Goal: Task Accomplishment & Management: Complete application form

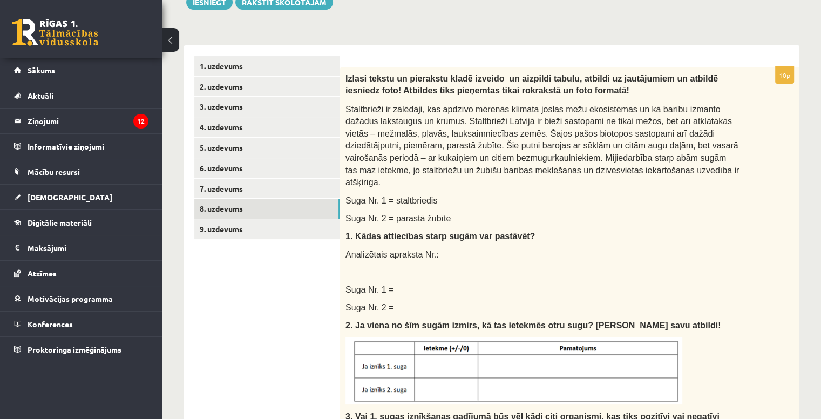
scroll to position [162, 0]
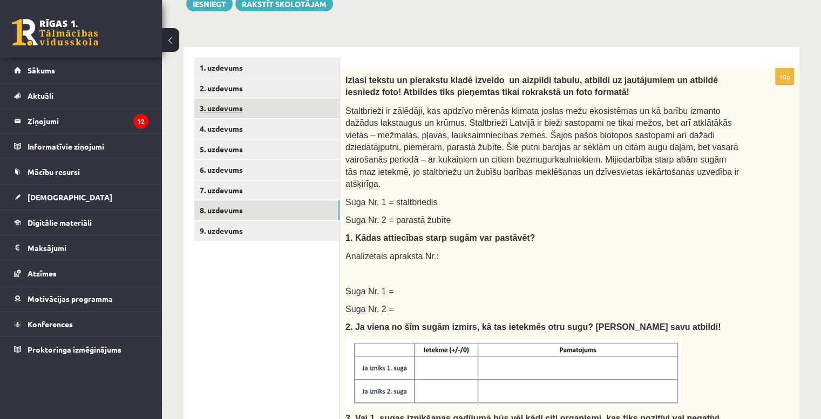
click at [243, 111] on link "3. uzdevums" at bounding box center [266, 108] width 145 height 20
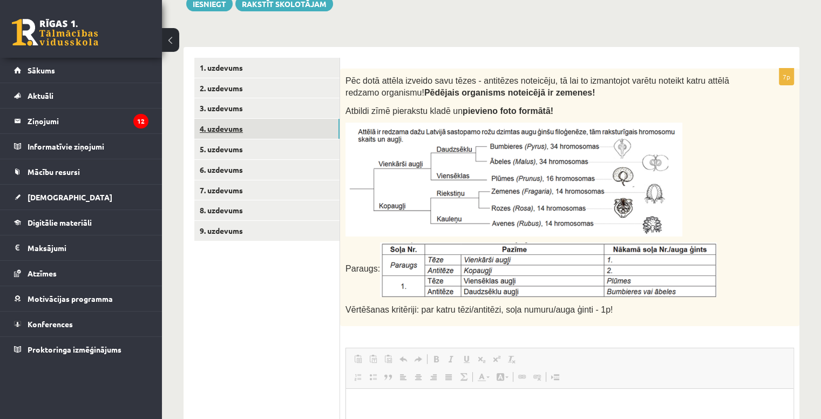
click at [266, 128] on link "4. uzdevums" at bounding box center [266, 129] width 145 height 20
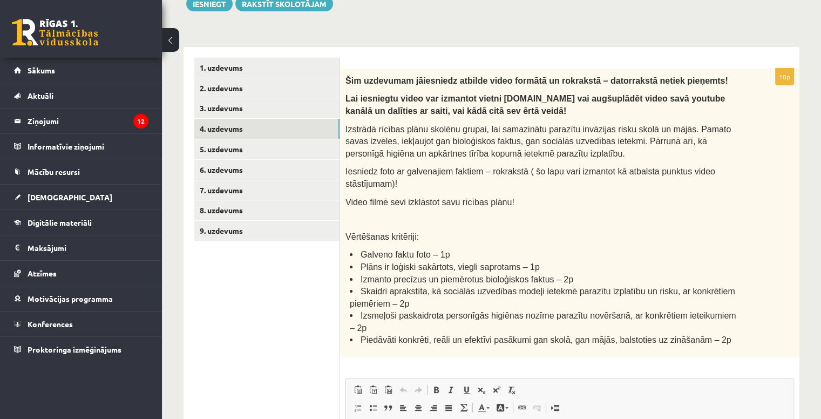
scroll to position [0, 0]
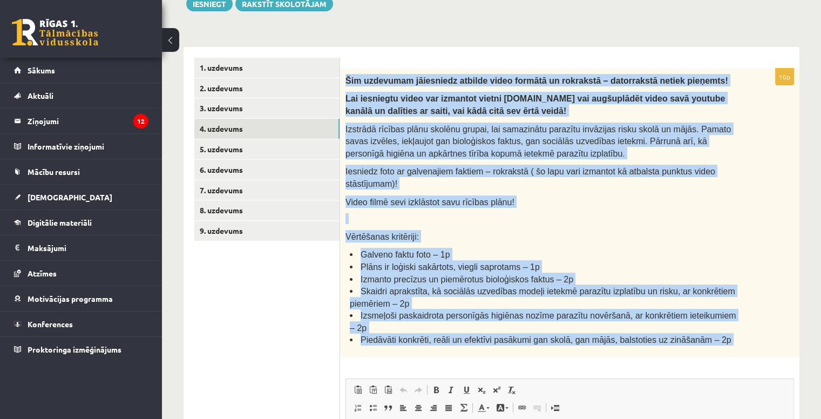
drag, startPoint x: 345, startPoint y: 80, endPoint x: 750, endPoint y: 350, distance: 486.4
click at [750, 350] on div "10p Šim uzdevumam jāiesniedz atbilde video formātā un rokrakstā – datorrakstā n…" at bounding box center [569, 336] width 459 height 534
copy div "Šim uzdevumam jāiesniedz atbilde video formātā un rokrakstā – datorrakstā netie…"
click at [270, 226] on link "9. uzdevums" at bounding box center [266, 231] width 145 height 20
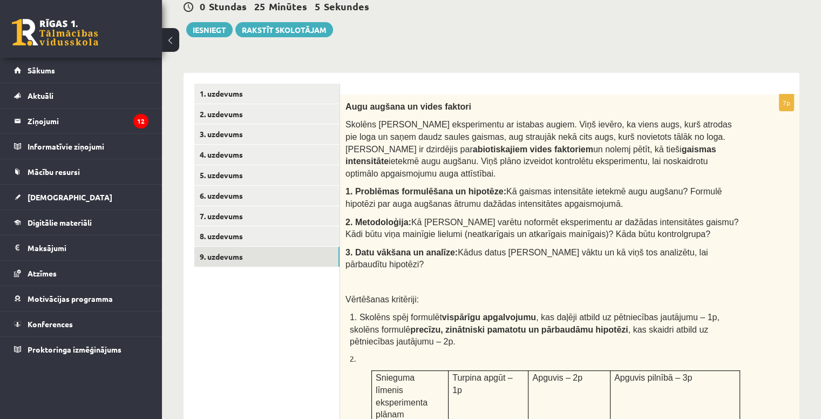
scroll to position [136, 0]
click at [307, 132] on link "3. uzdevums" at bounding box center [266, 134] width 145 height 20
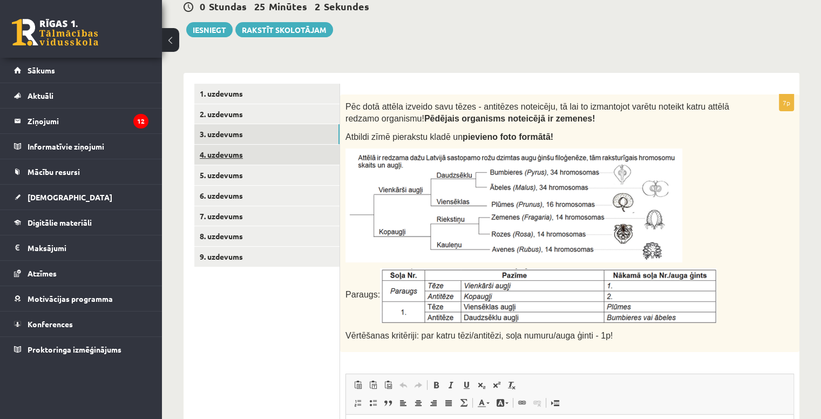
scroll to position [0, 0]
click at [299, 152] on link "4. uzdevums" at bounding box center [266, 155] width 145 height 20
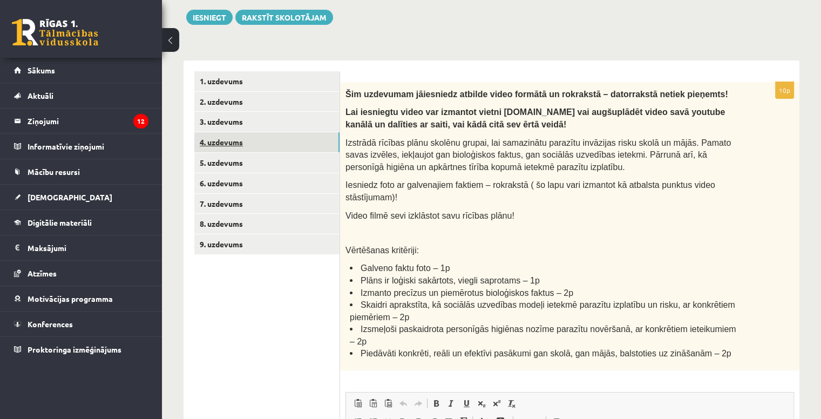
scroll to position [149, 0]
click at [283, 76] on link "1. uzdevums" at bounding box center [266, 81] width 145 height 20
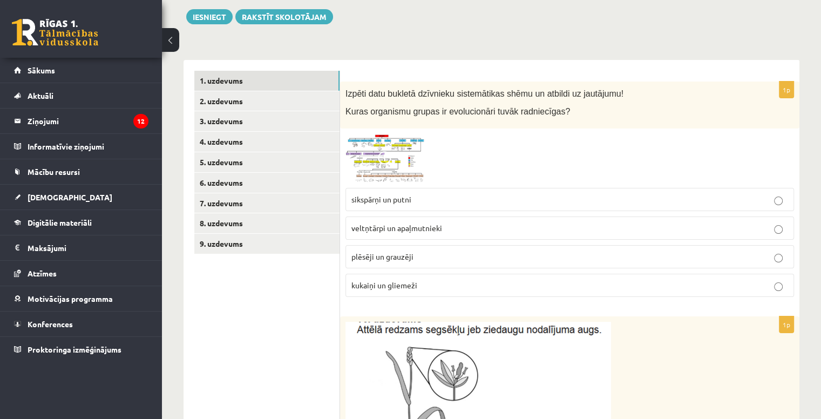
click at [374, 155] on img at bounding box center [385, 158] width 81 height 49
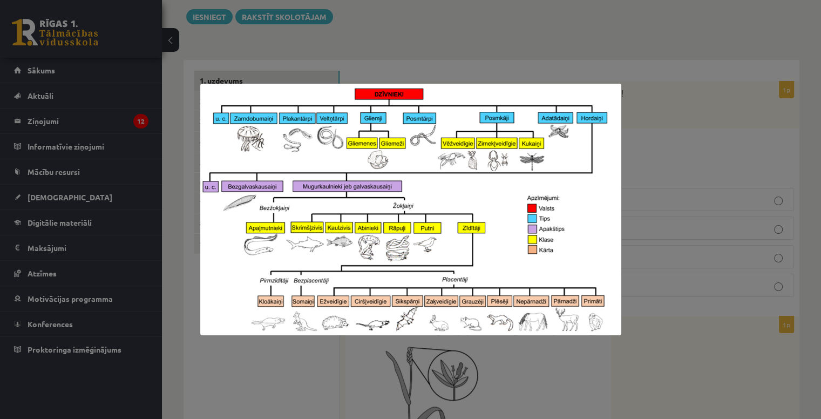
click at [412, 49] on div at bounding box center [410, 209] width 821 height 419
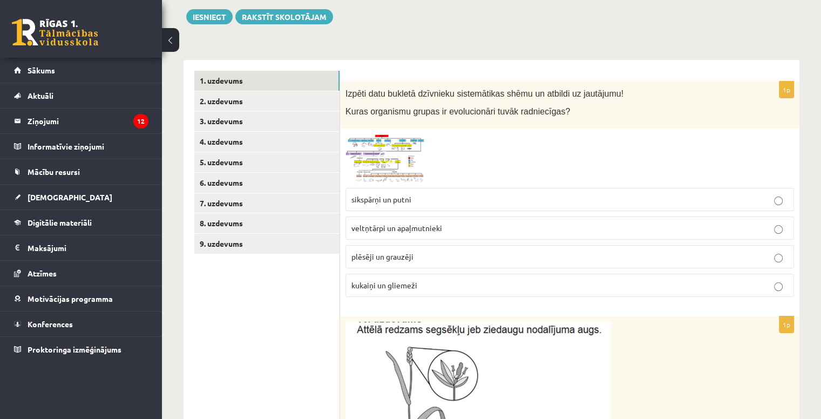
click at [361, 148] on img at bounding box center [385, 158] width 81 height 49
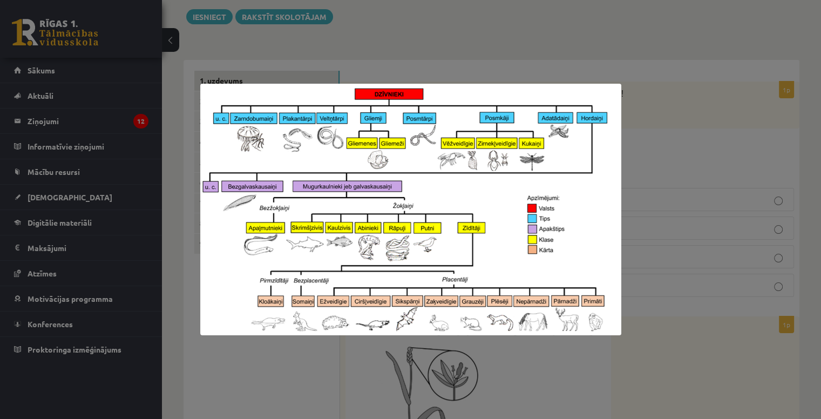
click at [227, 46] on div at bounding box center [410, 209] width 821 height 419
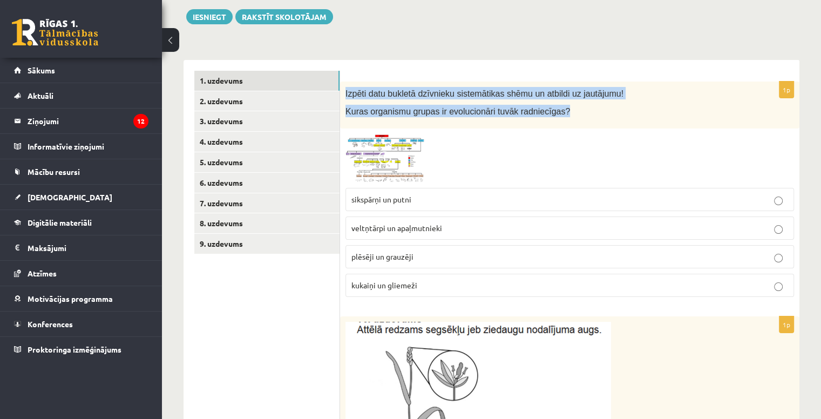
drag, startPoint x: 341, startPoint y: 88, endPoint x: 566, endPoint y: 110, distance: 225.6
click at [566, 110] on div "Izpēti datu bukletā dzīvnieku sistemātikas shēmu un atbildi uz jautājumu! Kuras…" at bounding box center [569, 105] width 459 height 47
copy div "Izpēti datu bukletā dzīvnieku sistemātikas shēmu un atbildi uz jautājumu! Kuras…"
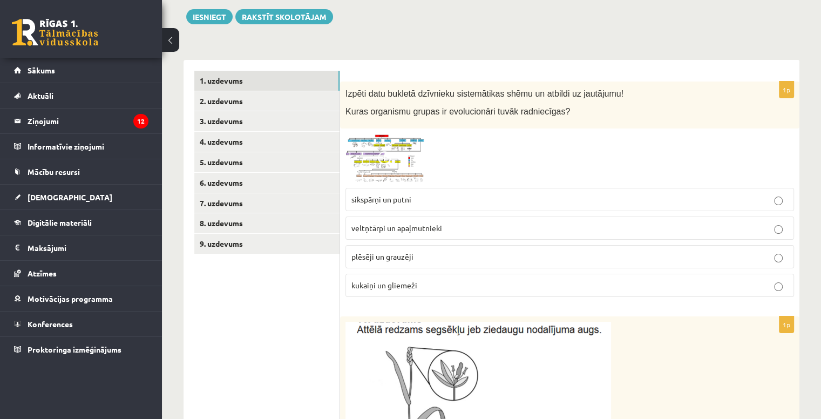
click at [425, 199] on p "sikspārņi un putni" at bounding box center [569, 199] width 437 height 11
click at [594, 268] on fieldset "sikspārņi un putni veltņtārpi un apaļmutnieki plēsēji un grauzēji kukaiņi un gl…" at bounding box center [569, 241] width 449 height 118
click at [596, 247] on label "plēsēji un grauzēji" at bounding box center [569, 256] width 449 height 23
click at [460, 196] on p "sikspārņi un putni" at bounding box center [569, 199] width 437 height 11
click at [410, 157] on img at bounding box center [385, 158] width 81 height 49
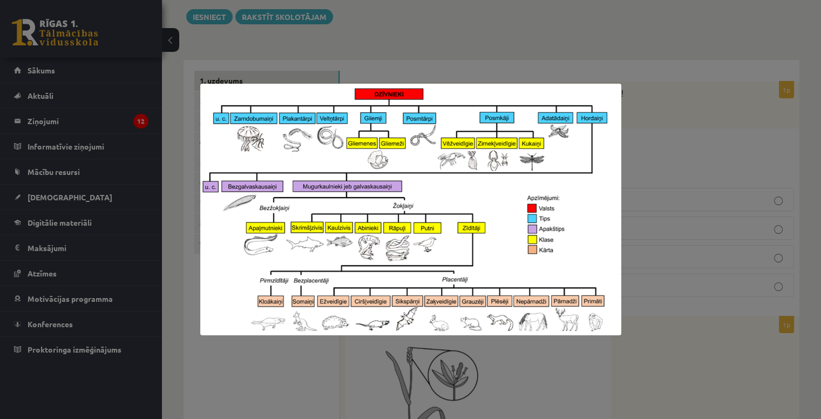
click at [467, 61] on div at bounding box center [410, 209] width 821 height 419
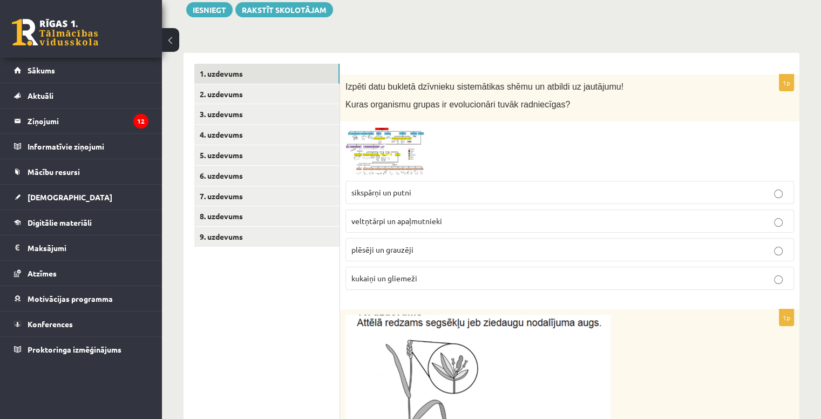
scroll to position [0, 0]
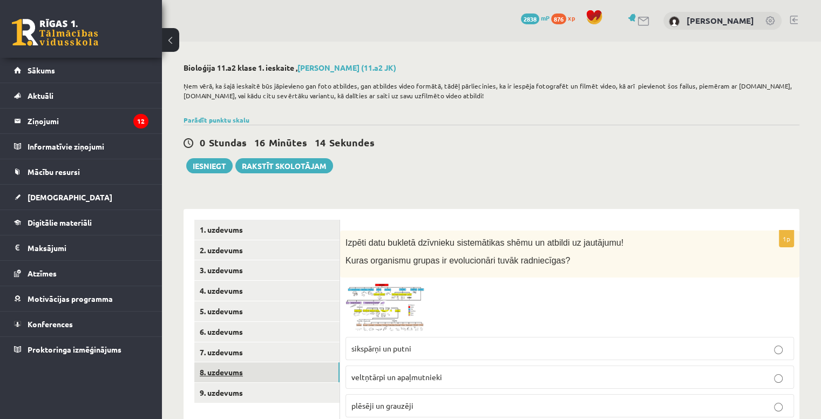
click at [259, 366] on link "8. uzdevums" at bounding box center [266, 372] width 145 height 20
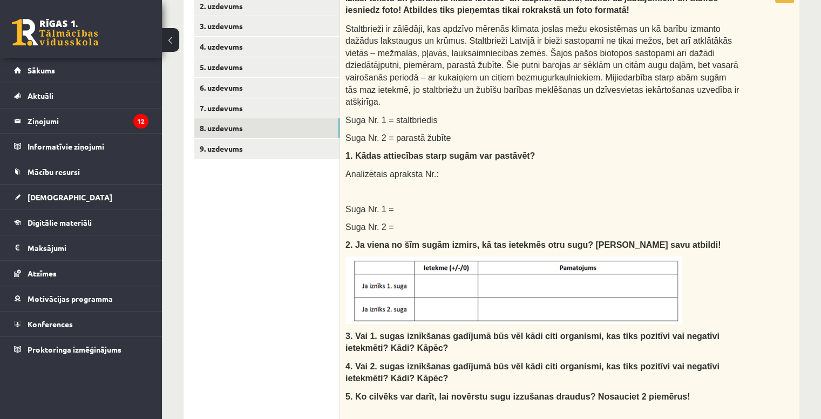
scroll to position [241, 0]
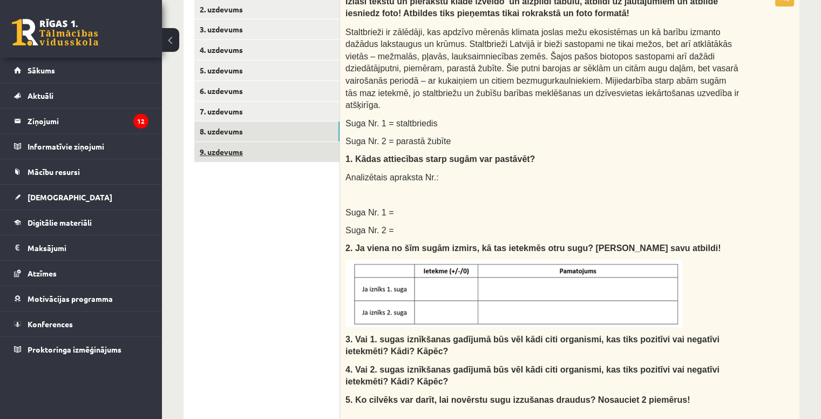
click at [209, 147] on link "9. uzdevums" at bounding box center [266, 152] width 145 height 20
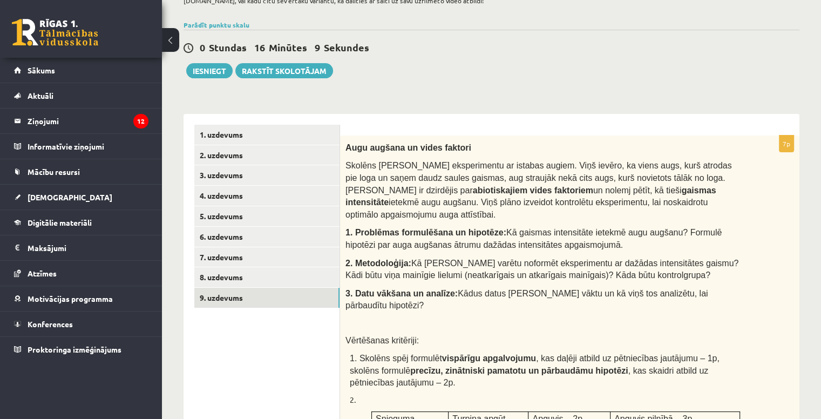
scroll to position [0, 0]
click at [256, 253] on link "7. uzdevums" at bounding box center [266, 257] width 145 height 20
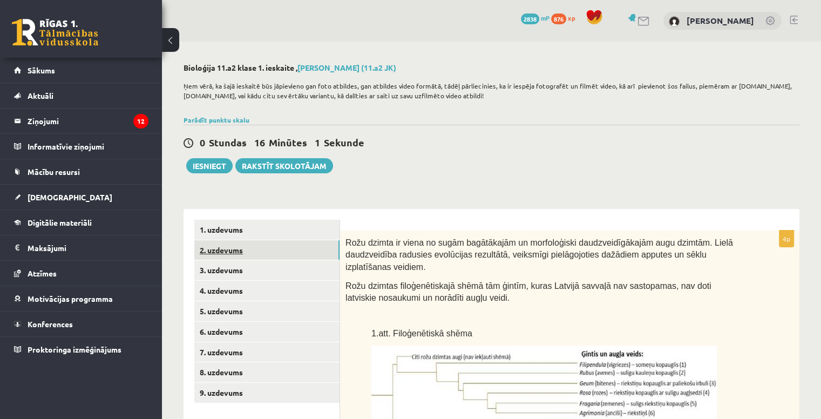
click at [288, 247] on link "2. uzdevums" at bounding box center [266, 250] width 145 height 20
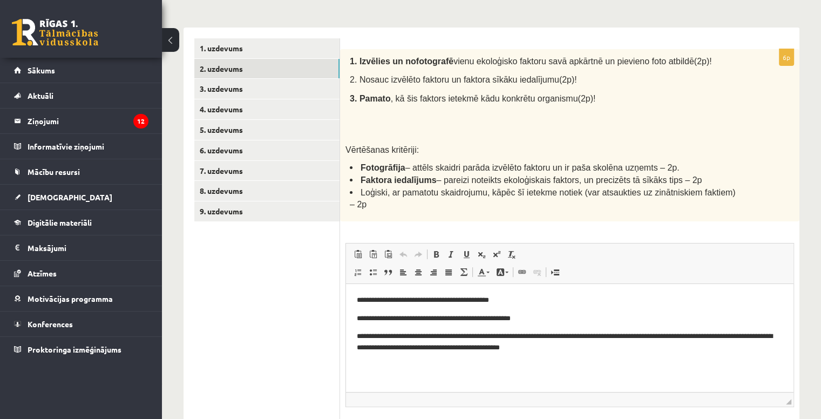
scroll to position [181, 0]
click at [248, 45] on link "1. uzdevums" at bounding box center [266, 48] width 145 height 20
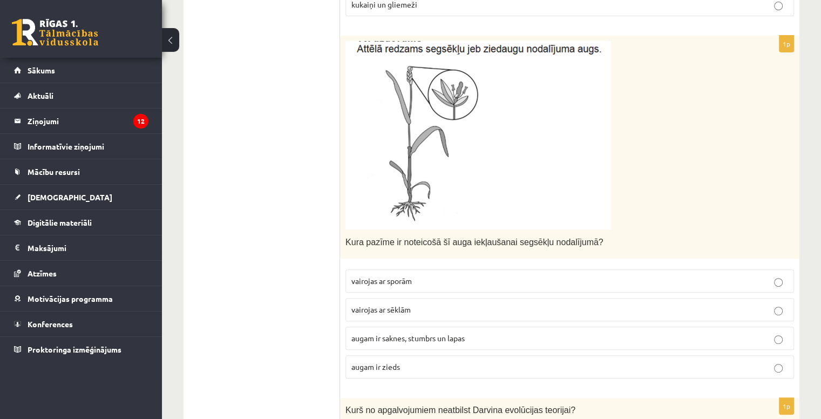
scroll to position [431, 0]
click at [399, 367] on span "augam ir zieds" at bounding box center [375, 366] width 49 height 10
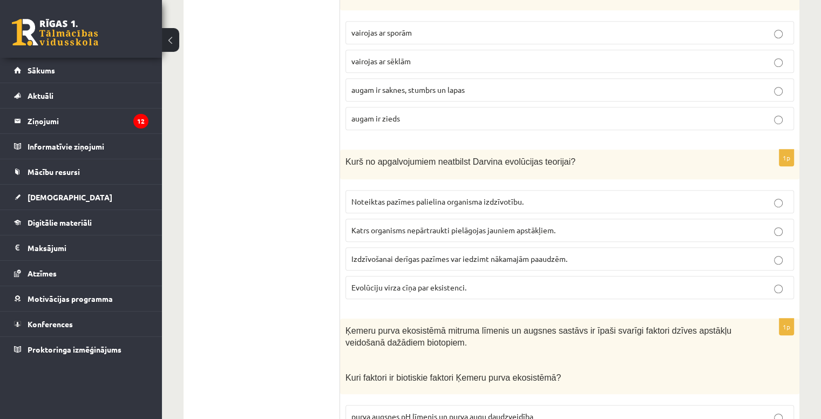
scroll to position [680, 0]
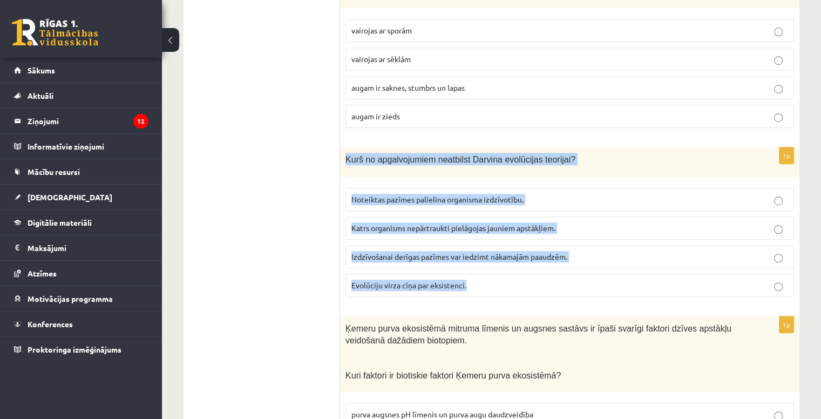
drag, startPoint x: 345, startPoint y: 158, endPoint x: 558, endPoint y: 292, distance: 251.6
click at [558, 292] on div "1p Kurš no apgalvojumiem neatbilst Darvina evolūcijas teorijai? Noteiktas pazīm…" at bounding box center [569, 226] width 459 height 158
copy div "Kurš no apgalvojumiem neatbilst Darvina evolūcijas teorijai? Noteiktas pazīmes …"
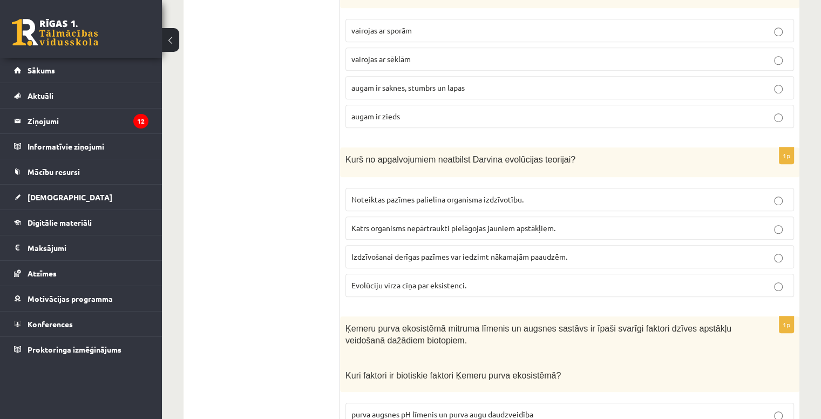
click at [280, 236] on ul "1. uzdevums 2. uzdevums 3. uzdevums 4. uzdevums 5. uzdevums 6. uzdevums 7. uzde…" at bounding box center [267, 409] width 146 height 1738
click at [392, 232] on label "Katrs organisms nepārtraukti pielāgojas jauniem apstākļiem." at bounding box center [569, 227] width 449 height 23
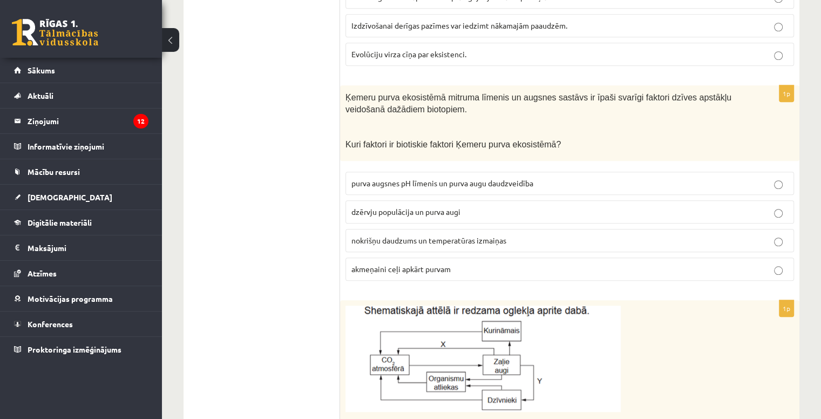
scroll to position [915, 0]
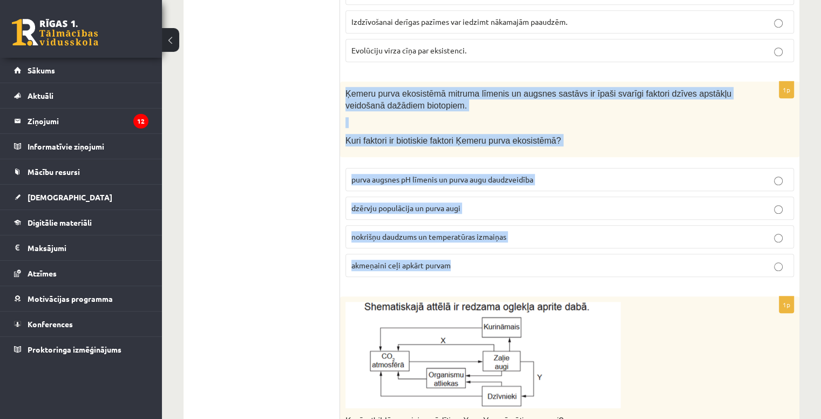
drag, startPoint x: 346, startPoint y: 88, endPoint x: 474, endPoint y: 269, distance: 222.0
click at [474, 269] on div "1p Ķemeru purva ekosistēmā mitruma līmenis un augsnes sastāvs ir īpaši svarīgi …" at bounding box center [569, 184] width 459 height 204
copy div "Ķemeru purva ekosistēmā mitruma līmenis un augsnes sastāvs ir īpaši svarīgi fak…"
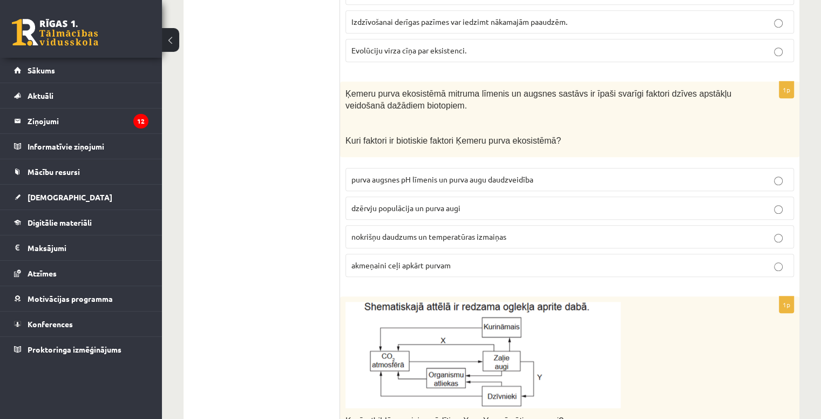
click at [247, 254] on ul "1. uzdevums 2. uzdevums 3. uzdevums 4. uzdevums 5. uzdevums 6. uzdevums 7. uzde…" at bounding box center [267, 174] width 146 height 1738
click at [374, 207] on span "dzērvju populācija un purva augi" at bounding box center [405, 208] width 109 height 10
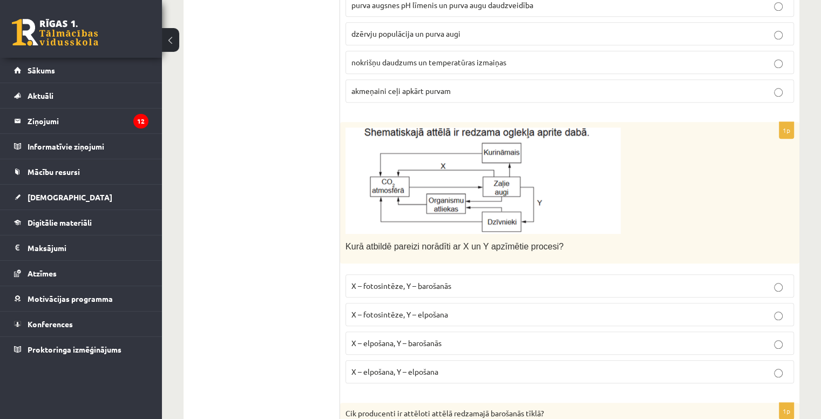
scroll to position [1090, 0]
click at [403, 315] on label "X – fotosintēze, Y – elpošana" at bounding box center [569, 313] width 449 height 23
drag, startPoint x: 290, startPoint y: 297, endPoint x: 241, endPoint y: 303, distance: 50.1
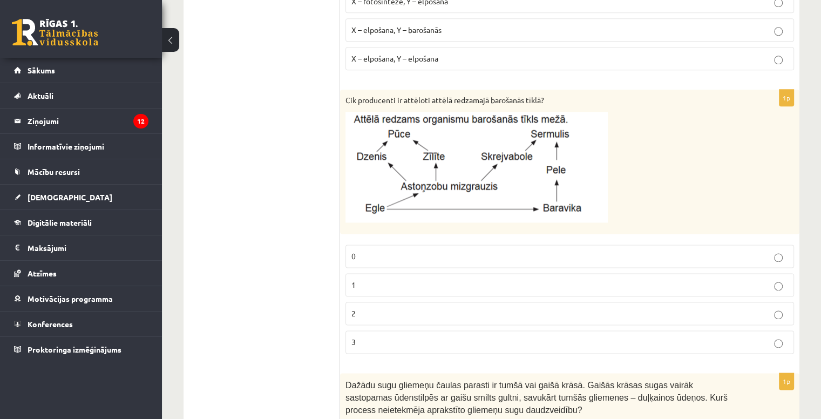
scroll to position [1403, 0]
click at [439, 279] on p "1" at bounding box center [569, 284] width 437 height 11
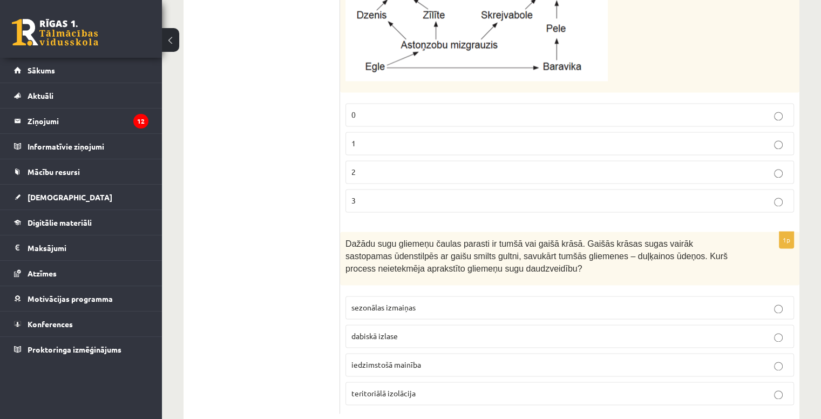
scroll to position [1564, 0]
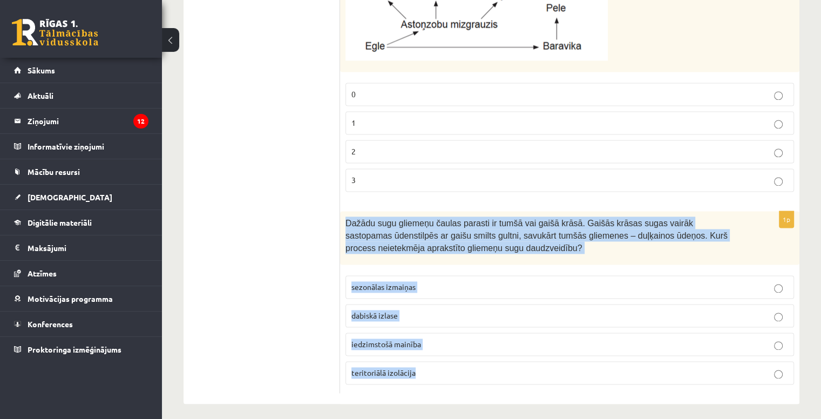
drag, startPoint x: 348, startPoint y: 216, endPoint x: 453, endPoint y: 379, distance: 194.3
click at [453, 379] on div "1p Dažādu sugu gliemeņu čaulas parasti ir tumšā vai gaišā krāsā. Gaišās krāsas …" at bounding box center [569, 302] width 459 height 182
copy div "Dažādu sugu gliemeņu čaulas parasti ir tumšā vai gaišā krāsā. Gaišās krāsas sug…"
click at [378, 282] on span "sezonālas izmaiņas" at bounding box center [383, 287] width 64 height 10
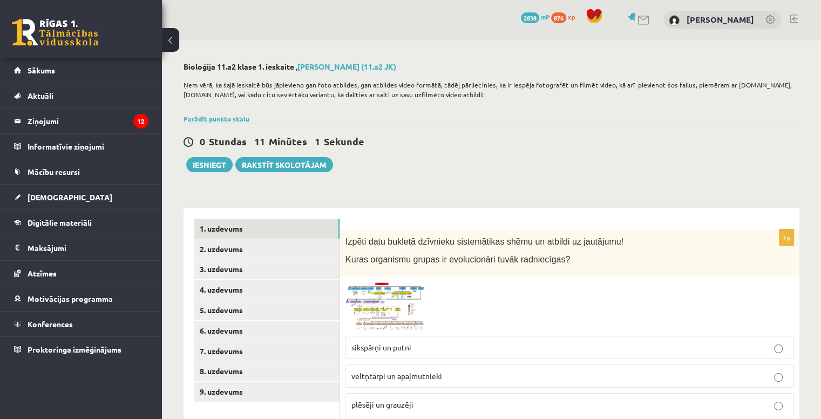
scroll to position [1, 0]
click at [263, 372] on link "8. uzdevums" at bounding box center [266, 372] width 145 height 20
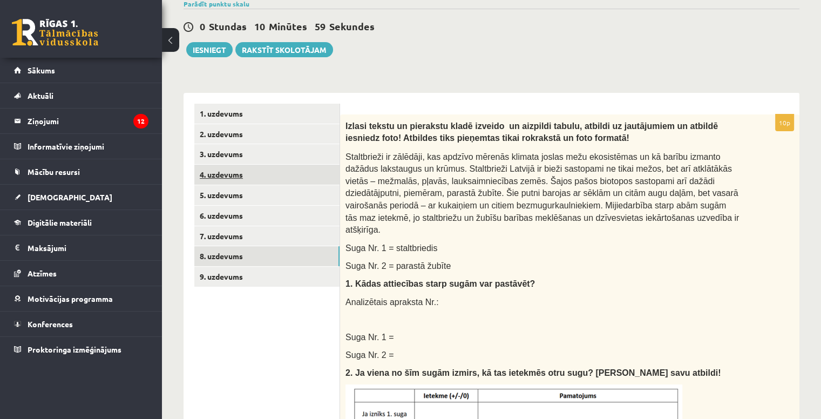
scroll to position [121, 0]
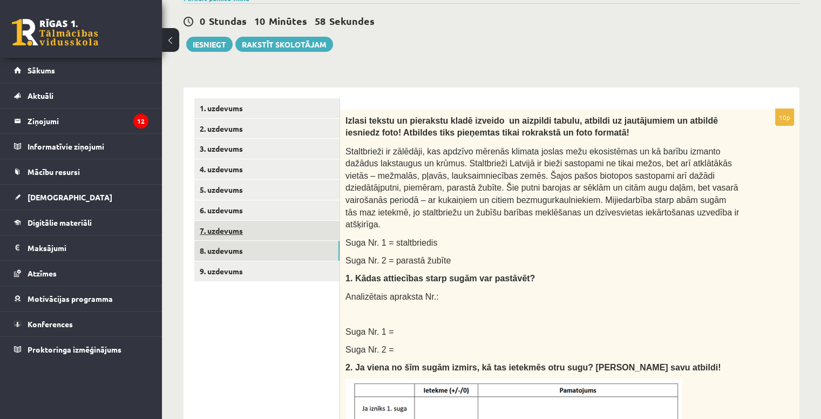
click at [261, 227] on link "7. uzdevums" at bounding box center [266, 231] width 145 height 20
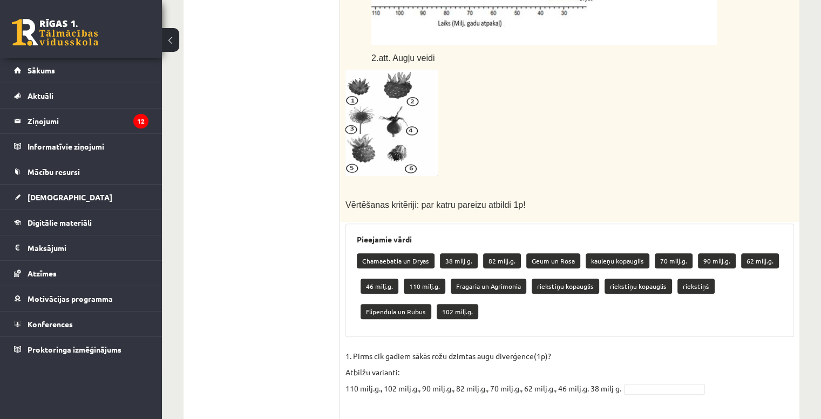
scroll to position [436, 0]
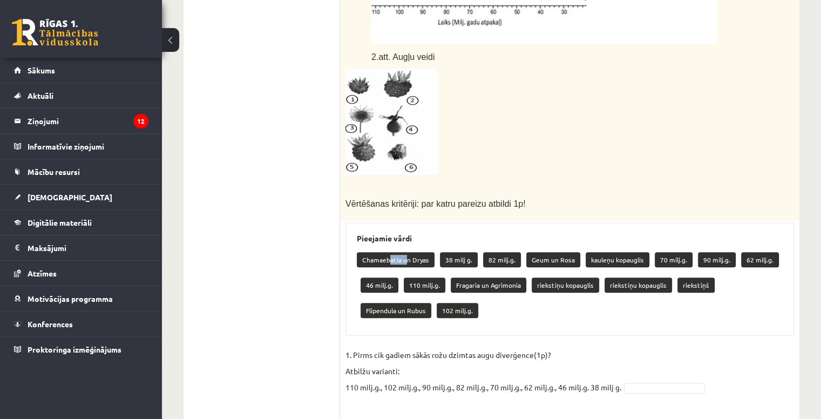
drag, startPoint x: 391, startPoint y: 262, endPoint x: 404, endPoint y: 258, distance: 14.0
click at [404, 258] on p "Chamaebatia un Dryas" at bounding box center [396, 259] width 78 height 15
click at [424, 244] on div "Pieejamie vārdi Chamaebatia un Dryas 38 milj g. 82 milj.g. Geum un Rosa kauleņu…" at bounding box center [569, 278] width 449 height 113
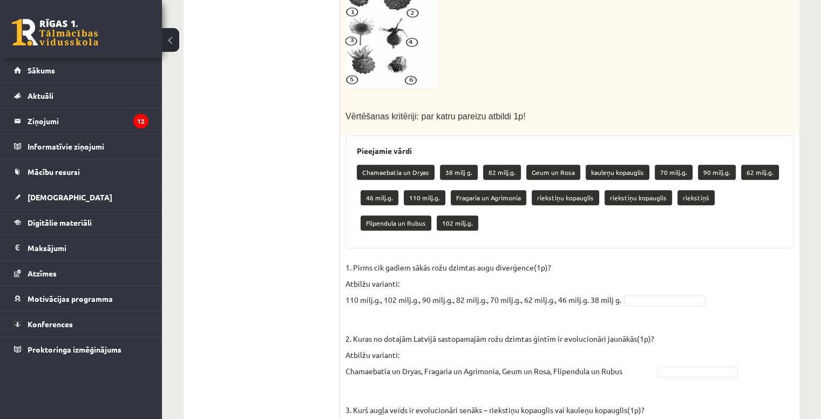
scroll to position [523, 0]
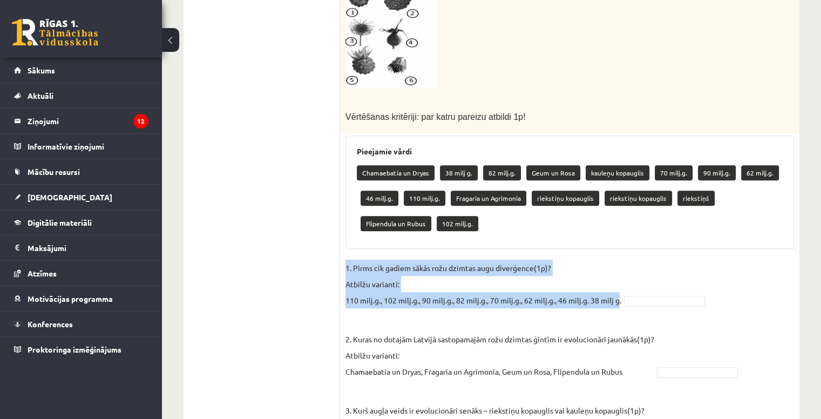
drag, startPoint x: 346, startPoint y: 263, endPoint x: 622, endPoint y: 297, distance: 278.0
click at [621, 297] on p "1. Pirms cik gadiem sākās rožu dzimtas augu diverģence(1p)? Atbilžu varianti: 1…" at bounding box center [483, 284] width 276 height 49
copy p "1. Pirms cik gadiem sākās rožu dzimtas augu diverģence(1p)? Atbilžu varianti: 1…"
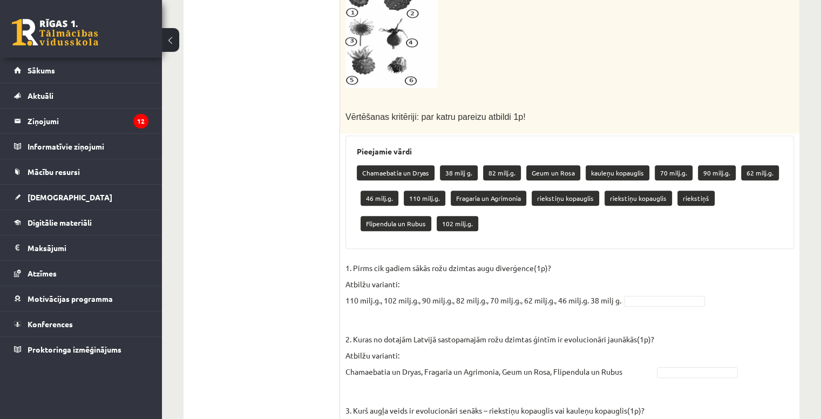
click at [306, 228] on ul "1. uzdevums 2. uzdevums 3. uzdevums 4. uzdevums 5. uzdevums 6. uzdevums 7. uzde…" at bounding box center [267, 115] width 146 height 837
click at [718, 171] on p "90 milj.g." at bounding box center [717, 172] width 38 height 15
click at [421, 298] on p "1. Pirms cik gadiem sākās rožu dzimtas augu diverģence(1p)? Atbilžu varianti: 1…" at bounding box center [483, 284] width 276 height 49
drag, startPoint x: 422, startPoint y: 298, endPoint x: 453, endPoint y: 306, distance: 32.9
click at [453, 306] on p "1. Pirms cik gadiem sākās rožu dzimtas augu diverģence(1p)? Atbilžu varianti: 1…" at bounding box center [483, 284] width 276 height 49
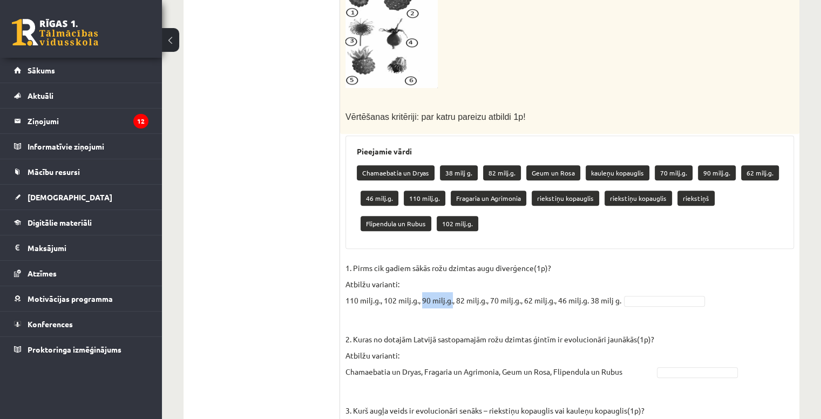
copy p "90 milj.g."
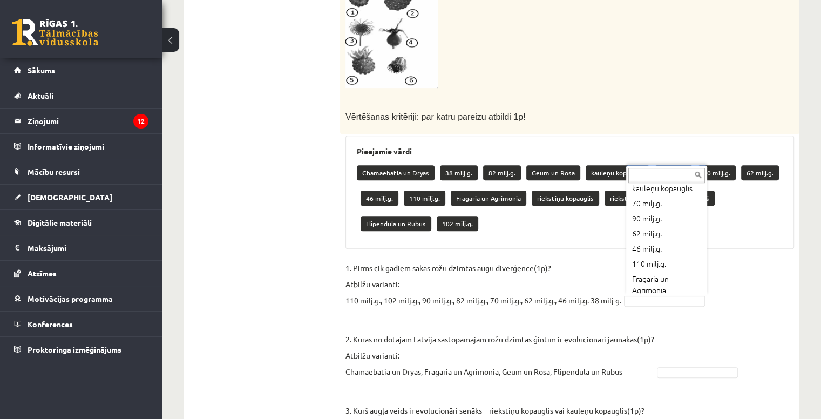
scroll to position [104, 0]
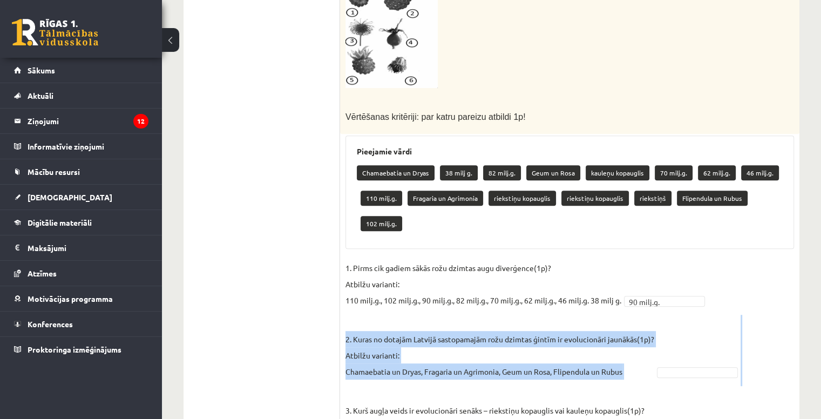
drag, startPoint x: 345, startPoint y: 336, endPoint x: 572, endPoint y: 384, distance: 231.3
click at [572, 384] on fieldset "**********" at bounding box center [569, 394] width 449 height 269
copy fieldset "2. Kuras no dotajām Latvijā sastopamajām rožu dzimtas ģintīm ir evolucionāri ja…"
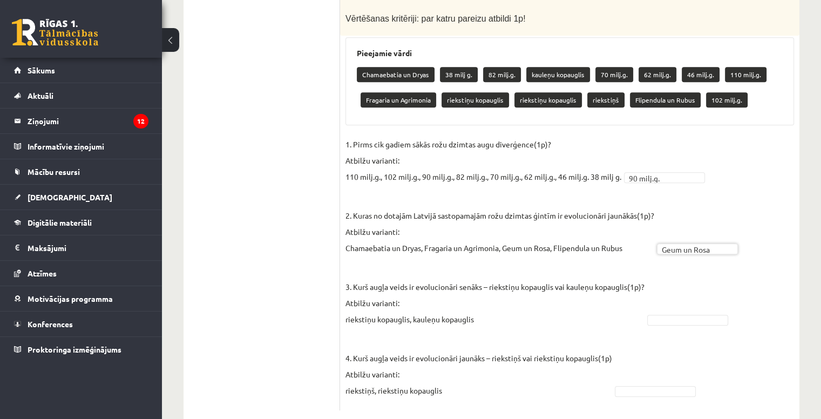
scroll to position [643, 0]
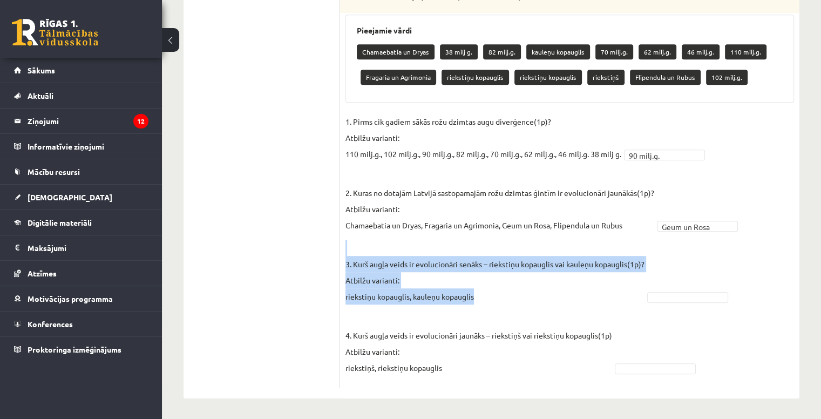
drag, startPoint x: 343, startPoint y: 259, endPoint x: 507, endPoint y: 300, distance: 169.2
copy p "3. Kurš augļa veids ir evolucionāri senāks – riekstiņu kopauglis vai kauleņu ko…"
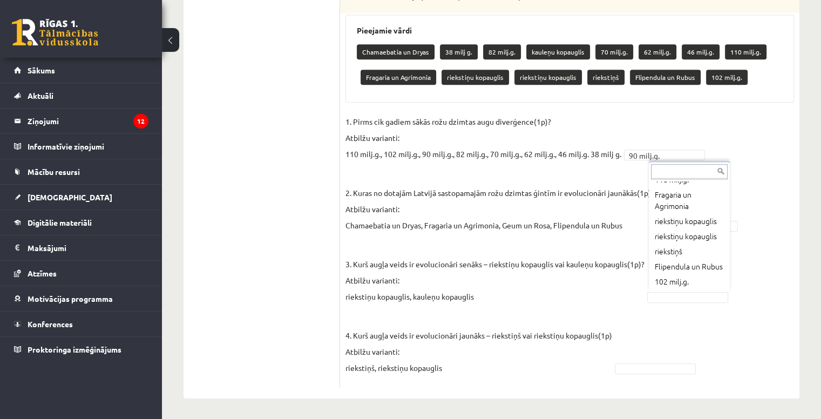
scroll to position [155, 0]
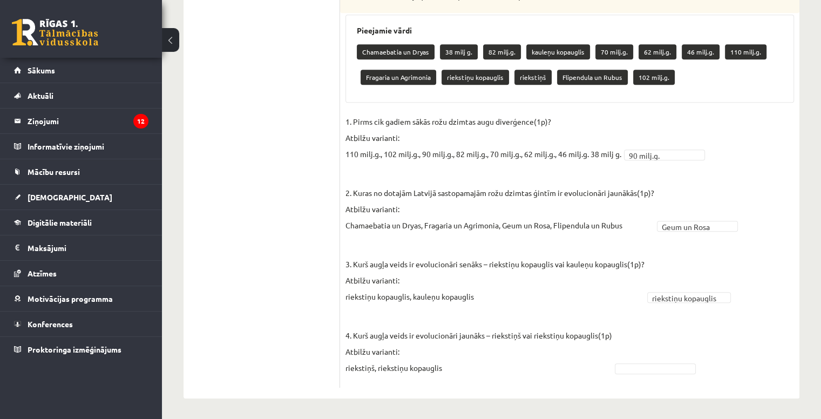
click at [348, 333] on p "4. Kurš augļa veids ir evolucionāri jaunāks – riekstiņš vai riekstiņu kopauglis…" at bounding box center [478, 343] width 267 height 65
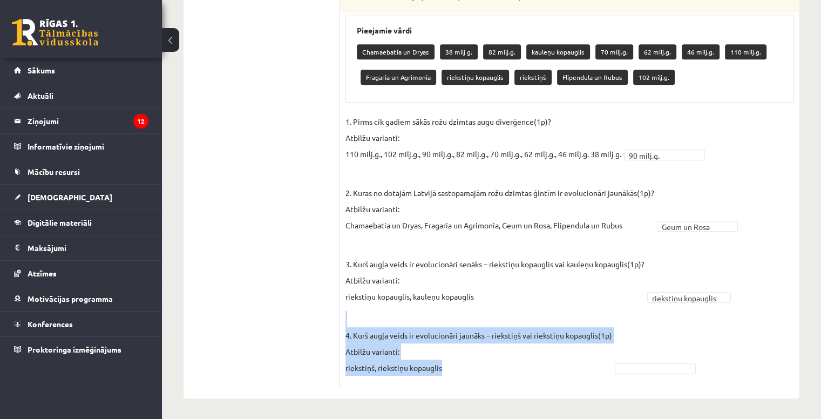
drag, startPoint x: 344, startPoint y: 334, endPoint x: 448, endPoint y: 372, distance: 110.5
copy p "4. Kurš augļa veids ir evolucionāri jaunāks – riekstiņš vai riekstiņu kopauglis…"
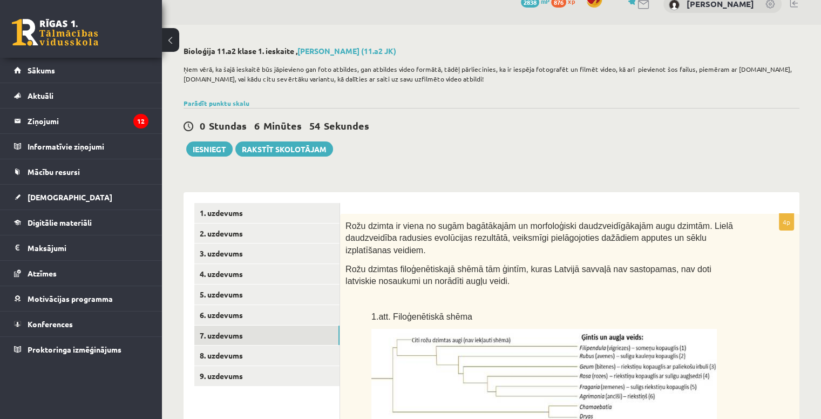
scroll to position [0, 0]
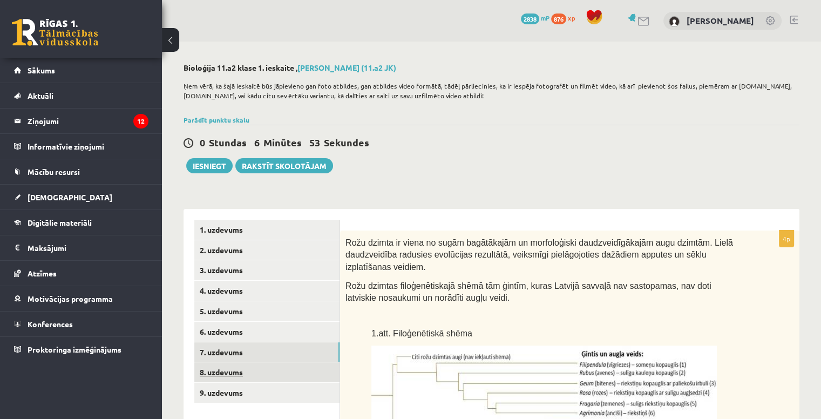
click at [310, 369] on link "8. uzdevums" at bounding box center [266, 372] width 145 height 20
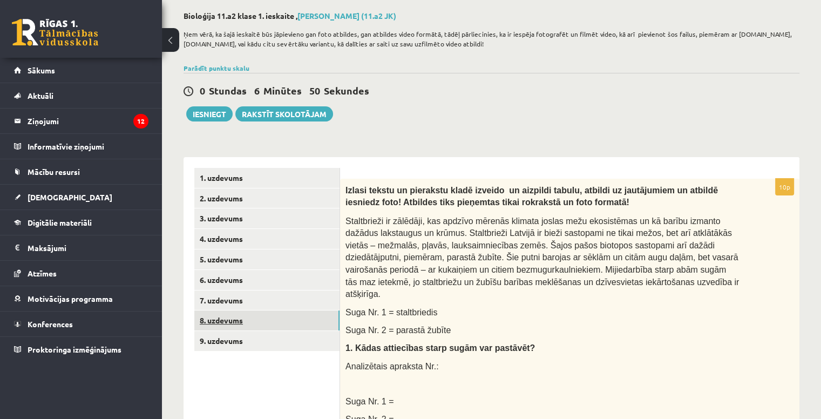
scroll to position [53, 0]
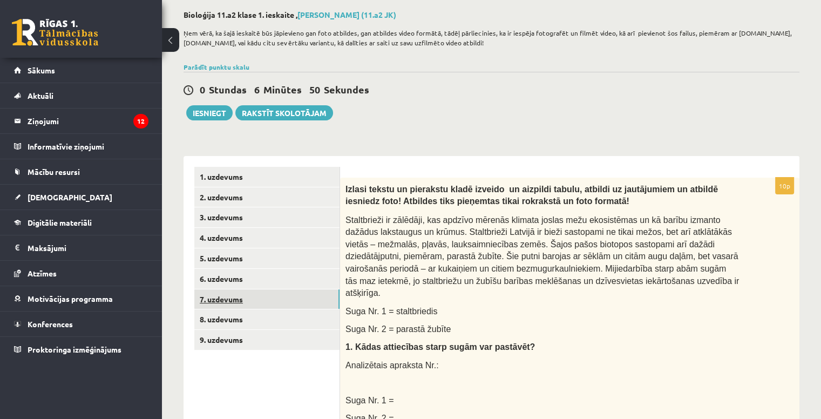
click at [272, 302] on link "7. uzdevums" at bounding box center [266, 299] width 145 height 20
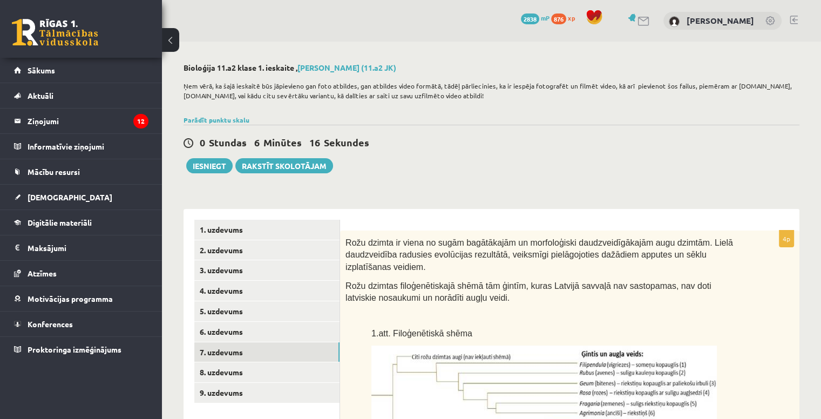
scroll to position [211, 0]
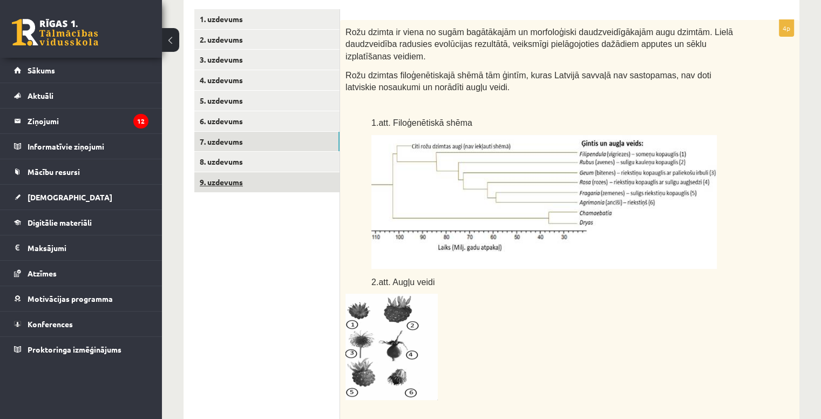
click at [260, 185] on link "9. uzdevums" at bounding box center [266, 182] width 145 height 20
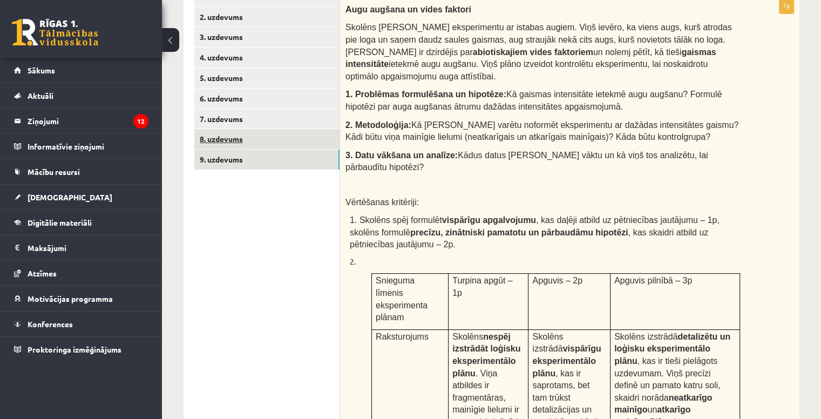
scroll to position [0, 0]
click at [254, 140] on link "8. uzdevums" at bounding box center [266, 139] width 145 height 20
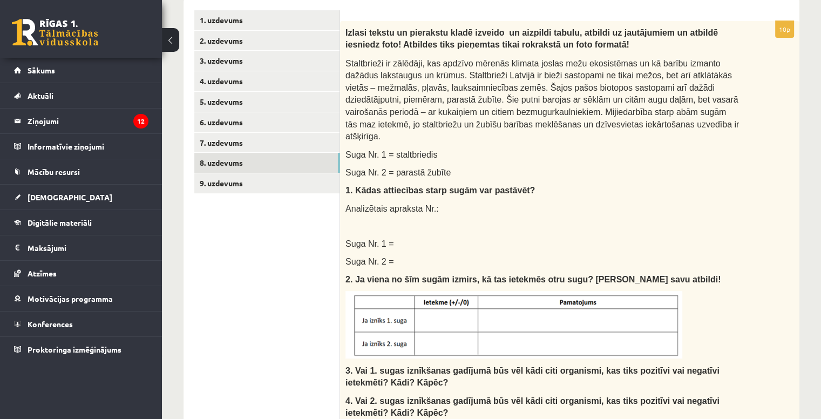
scroll to position [208, 0]
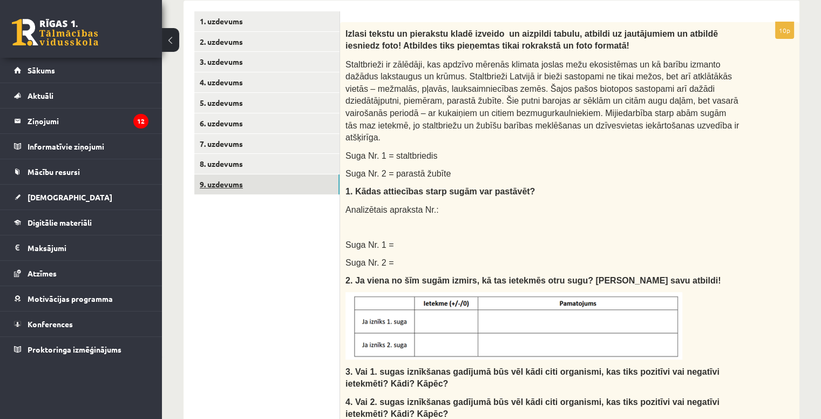
click at [214, 179] on link "9. uzdevums" at bounding box center [266, 184] width 145 height 20
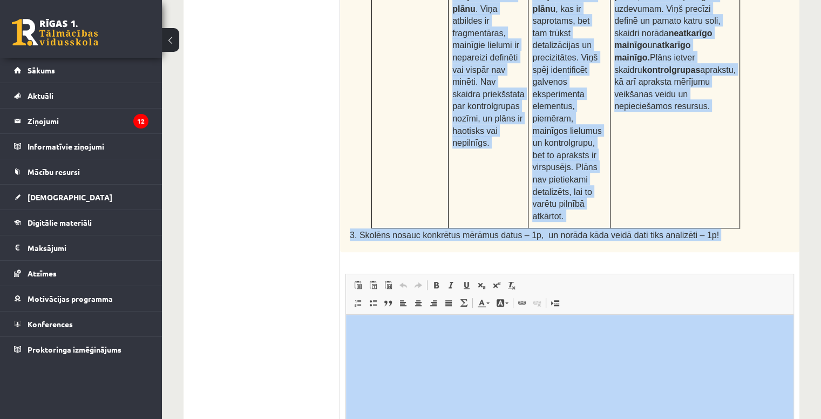
scroll to position [620, 0]
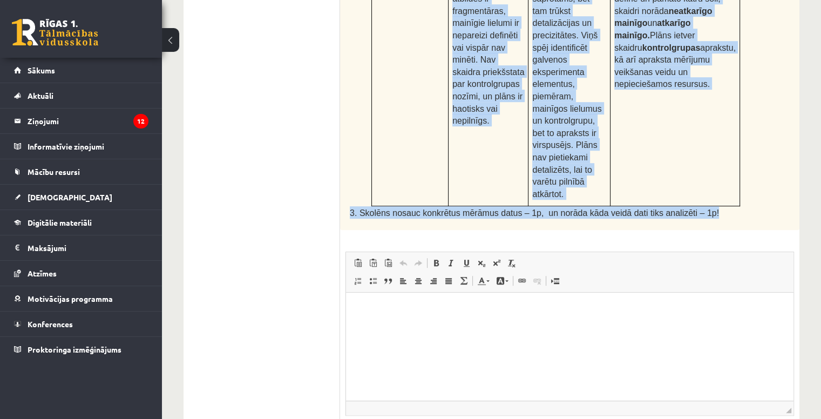
drag, startPoint x: 344, startPoint y: 31, endPoint x: 706, endPoint y: 131, distance: 375.9
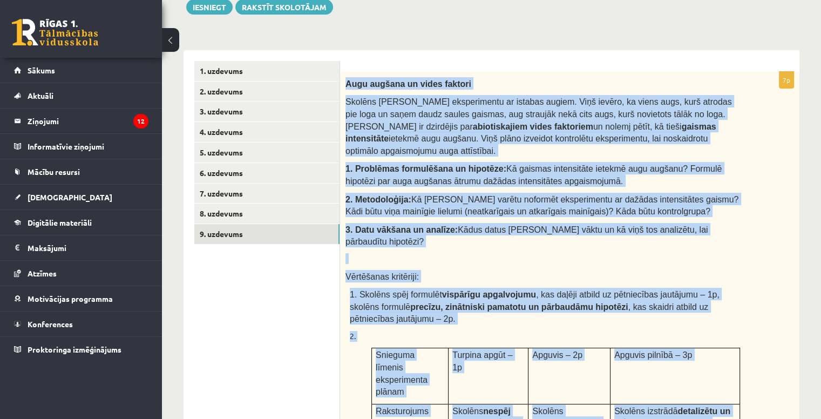
scroll to position [158, 0]
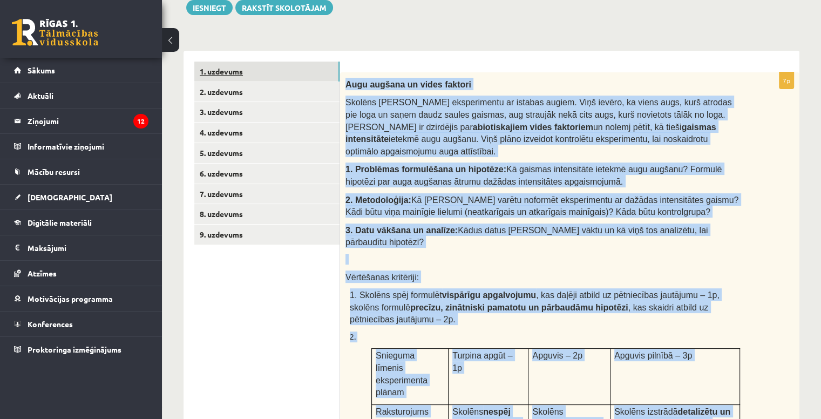
click at [263, 72] on link "1. uzdevums" at bounding box center [266, 72] width 145 height 20
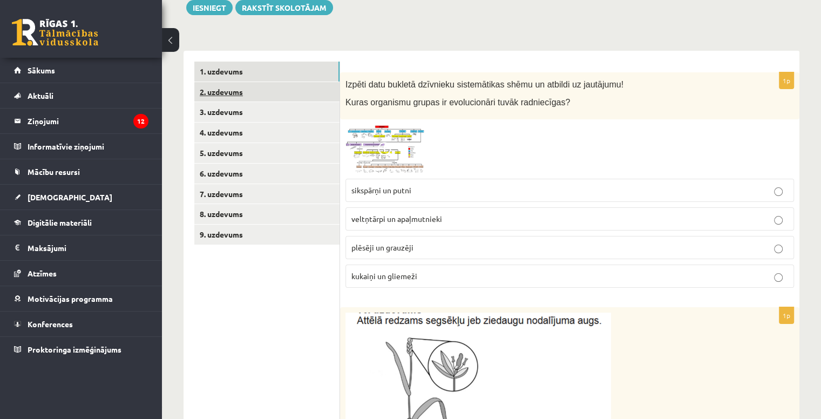
click at [274, 97] on link "2. uzdevums" at bounding box center [266, 92] width 145 height 20
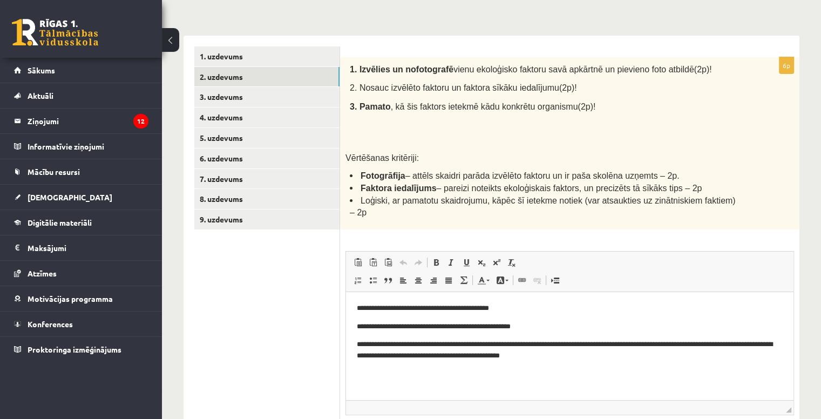
scroll to position [173, 0]
click at [294, 93] on link "3. uzdevums" at bounding box center [266, 97] width 145 height 20
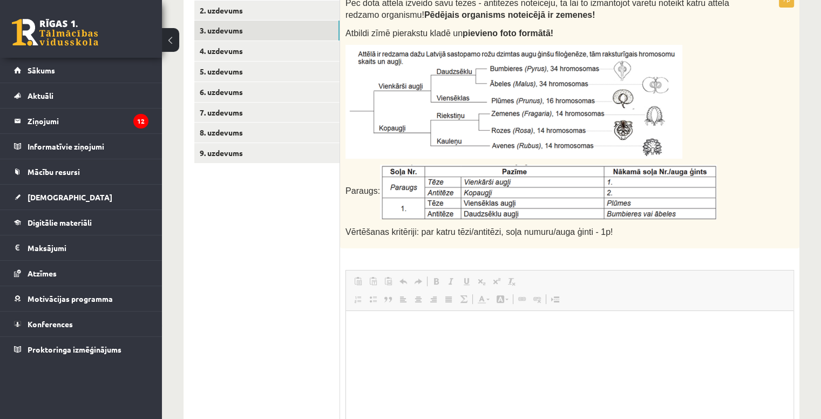
scroll to position [0, 0]
drag, startPoint x: 396, startPoint y: 311, endPoint x: 484, endPoint y: 82, distance: 245.0
click at [484, 311] on html at bounding box center [569, 327] width 447 height 33
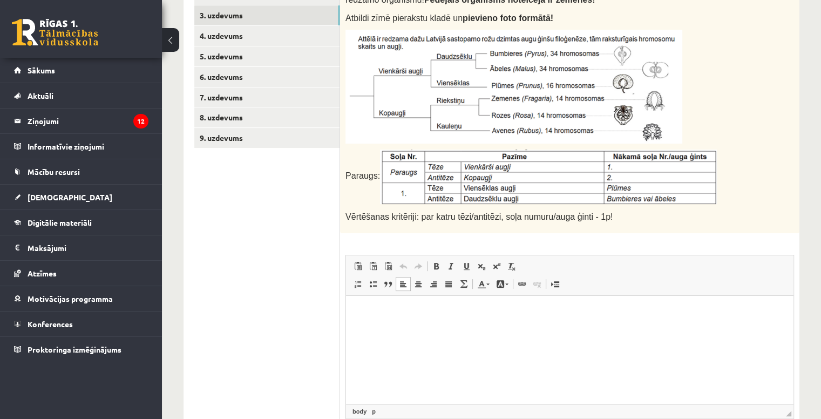
scroll to position [347, 0]
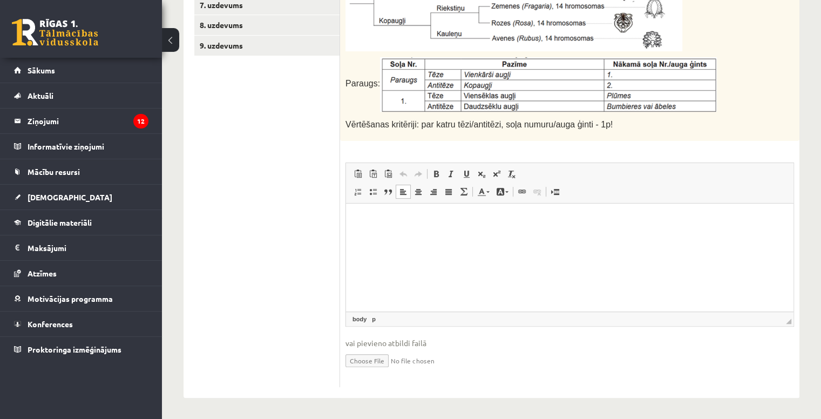
click at [361, 363] on input "file" at bounding box center [569, 360] width 449 height 22
type input "**********"
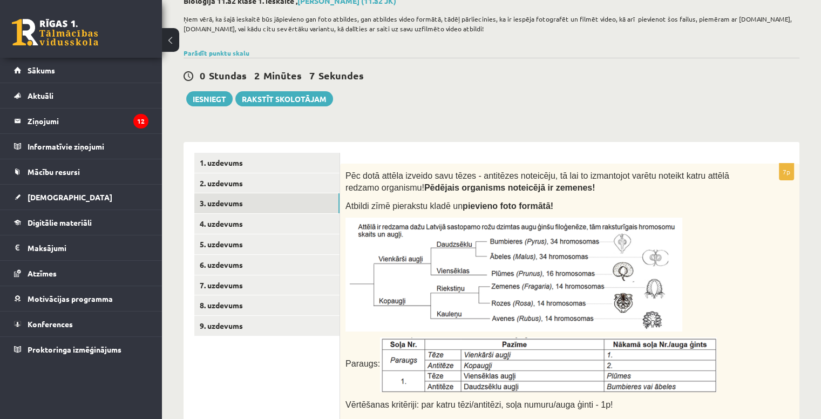
scroll to position [66, 0]
click at [311, 175] on link "2. uzdevums" at bounding box center [266, 184] width 145 height 20
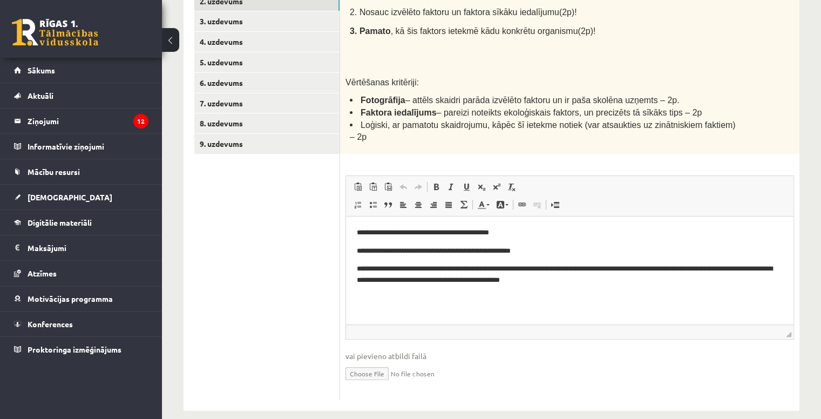
scroll to position [248, 0]
click at [369, 362] on input "file" at bounding box center [569, 373] width 449 height 22
type input "**********"
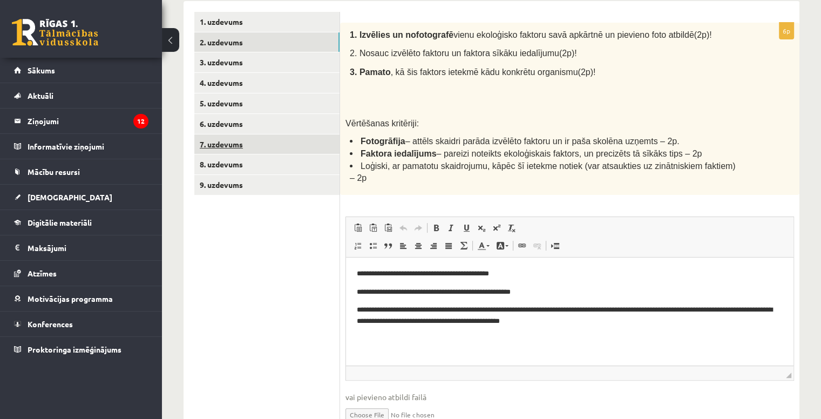
scroll to position [202, 0]
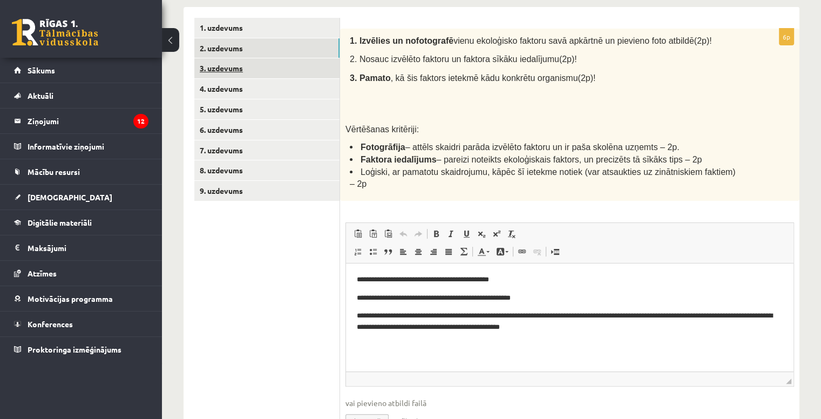
click at [242, 62] on link "3. uzdevums" at bounding box center [266, 68] width 145 height 20
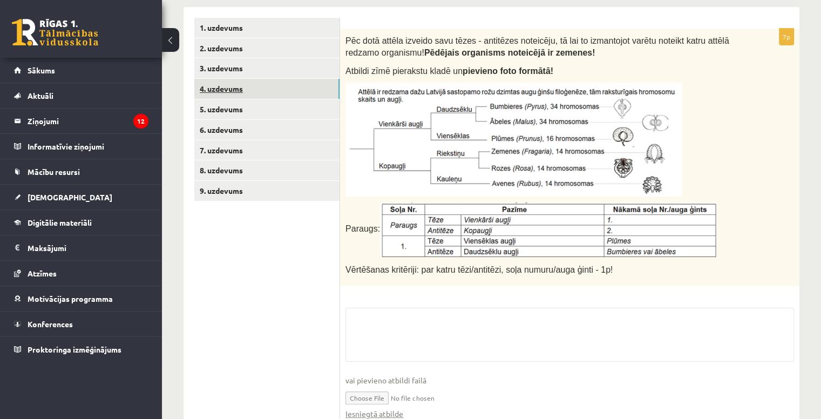
click at [246, 90] on link "4. uzdevums" at bounding box center [266, 89] width 145 height 20
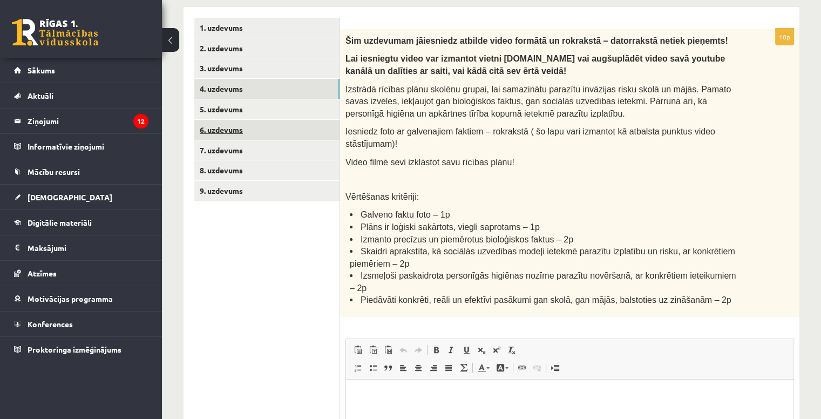
scroll to position [0, 0]
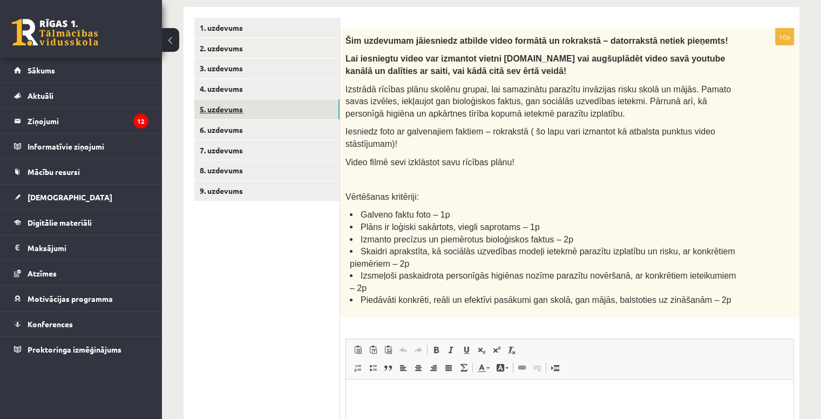
click at [255, 113] on link "5. uzdevums" at bounding box center [266, 109] width 145 height 20
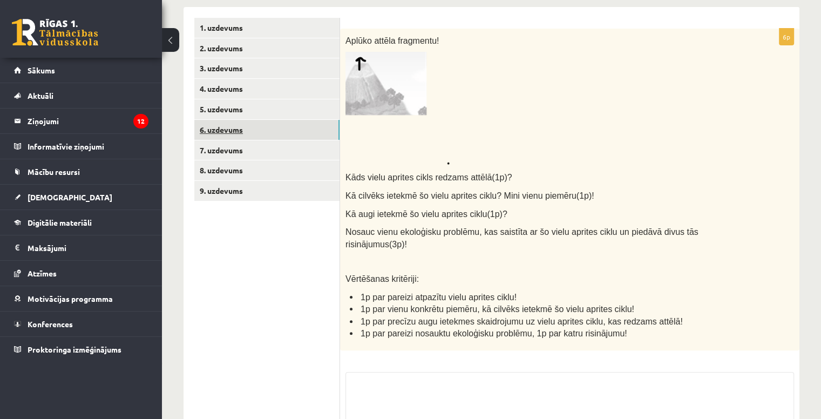
click at [255, 134] on link "6. uzdevums" at bounding box center [266, 130] width 145 height 20
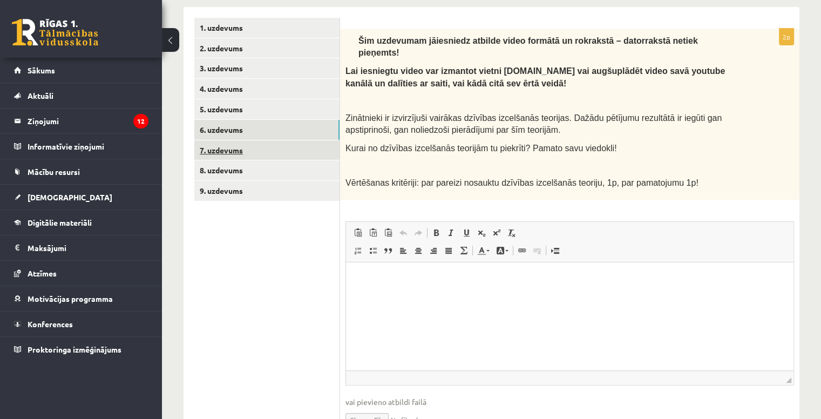
click at [260, 147] on link "7. uzdevums" at bounding box center [266, 150] width 145 height 20
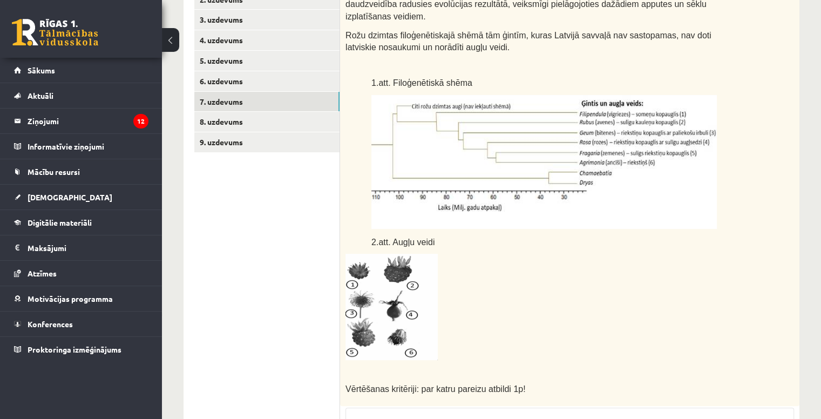
scroll to position [250, 0]
click at [294, 114] on link "8. uzdevums" at bounding box center [266, 122] width 145 height 20
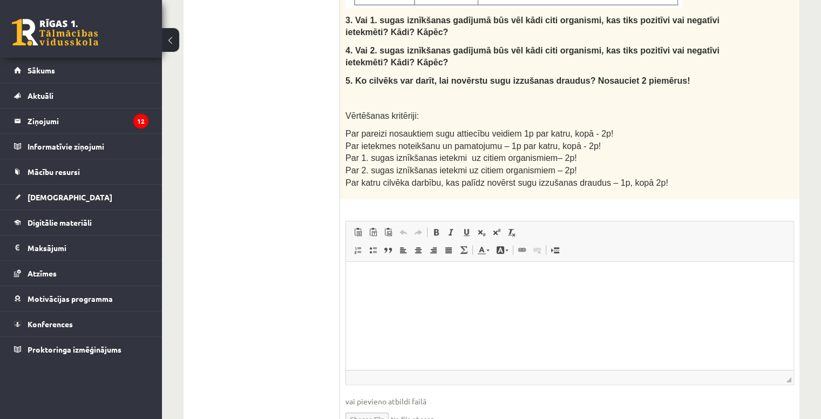
scroll to position [0, 0]
click at [382, 407] on input "file" at bounding box center [569, 418] width 449 height 22
type input "**********"
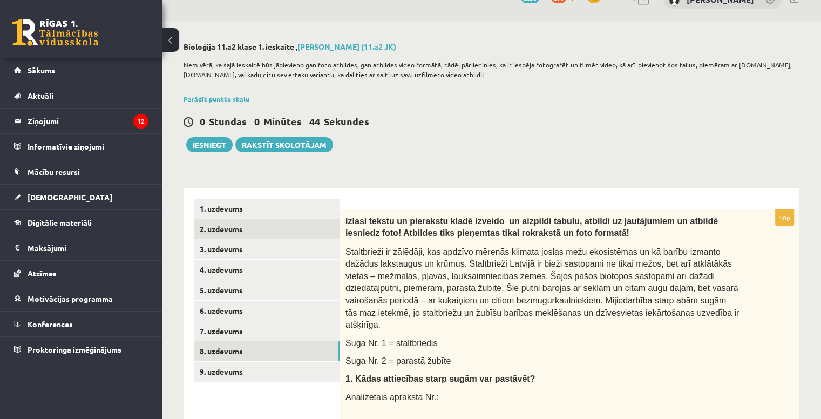
scroll to position [18, 0]
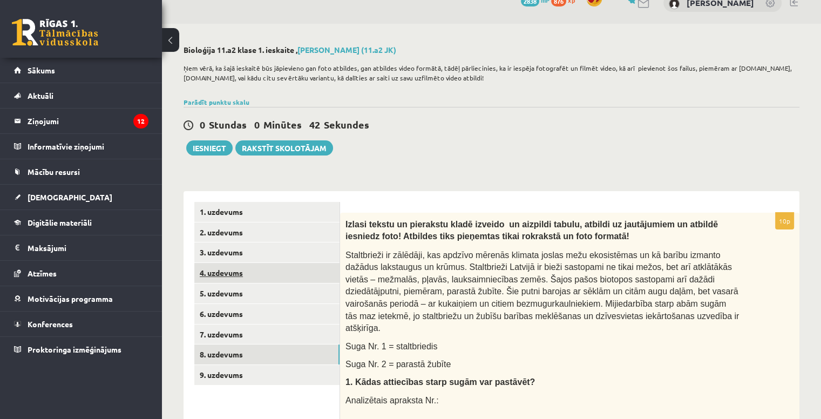
click at [275, 270] on link "4. uzdevums" at bounding box center [266, 273] width 145 height 20
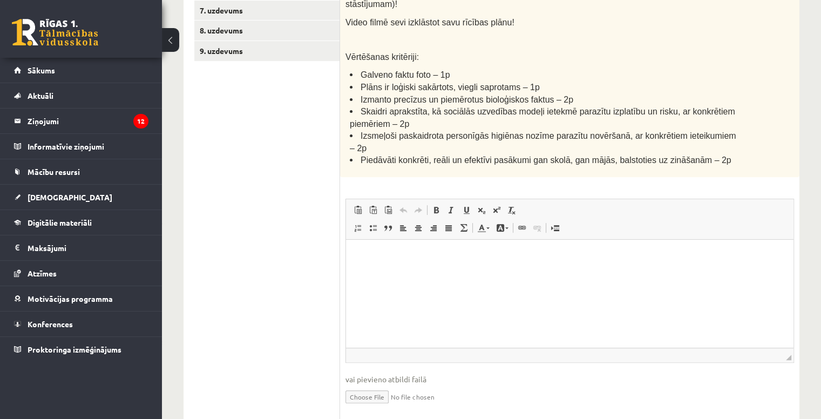
scroll to position [341, 0]
click at [377, 385] on input "file" at bounding box center [569, 396] width 449 height 22
type input "**********"
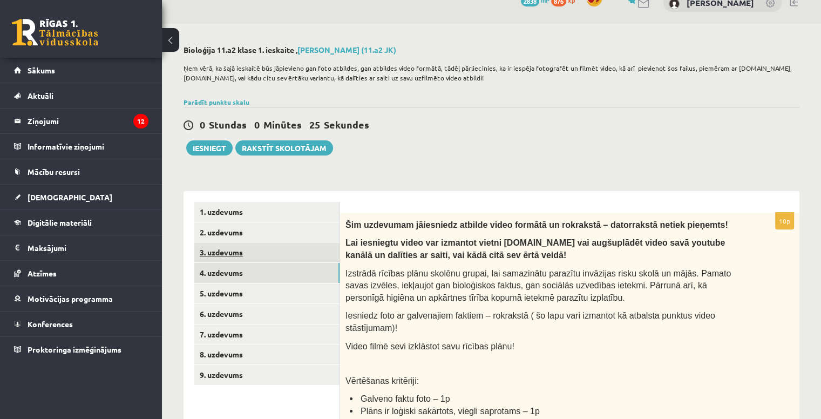
scroll to position [17, 0]
click at [276, 291] on link "5. uzdevums" at bounding box center [266, 294] width 145 height 20
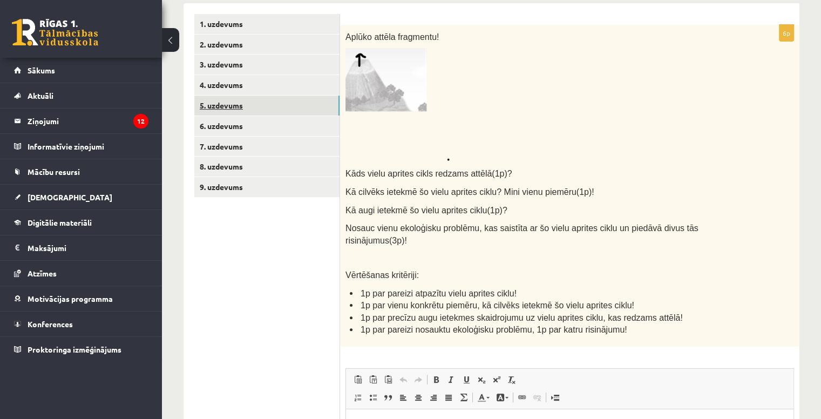
scroll to position [205, 0]
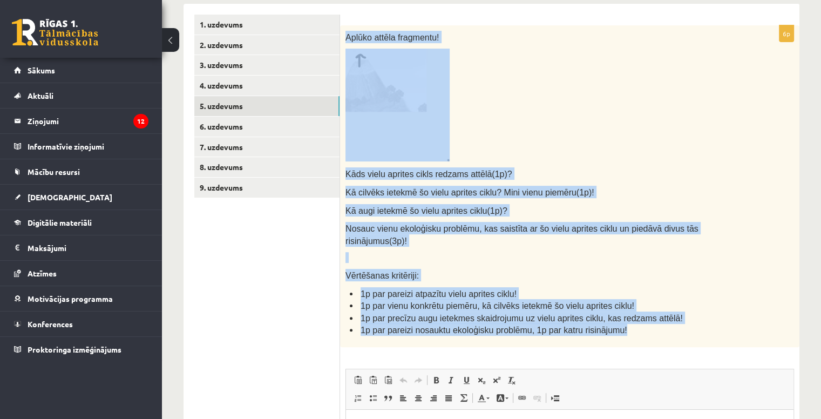
drag, startPoint x: 344, startPoint y: 33, endPoint x: 663, endPoint y: 318, distance: 427.4
click at [663, 318] on div "Aplūko attēla fragmentu! Kāds vielu aprites cikls redzams attēlā(1p)? Kā cilvēk…" at bounding box center [569, 186] width 459 height 322
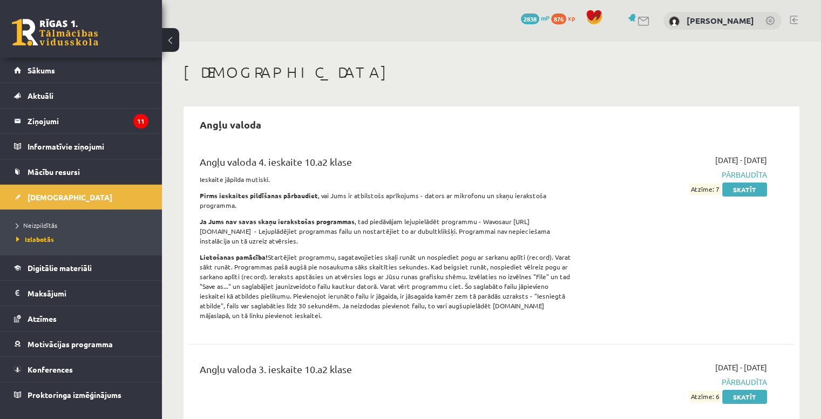
scroll to position [1186, 0]
click at [47, 201] on link "[DEMOGRAPHIC_DATA]" at bounding box center [81, 197] width 134 height 25
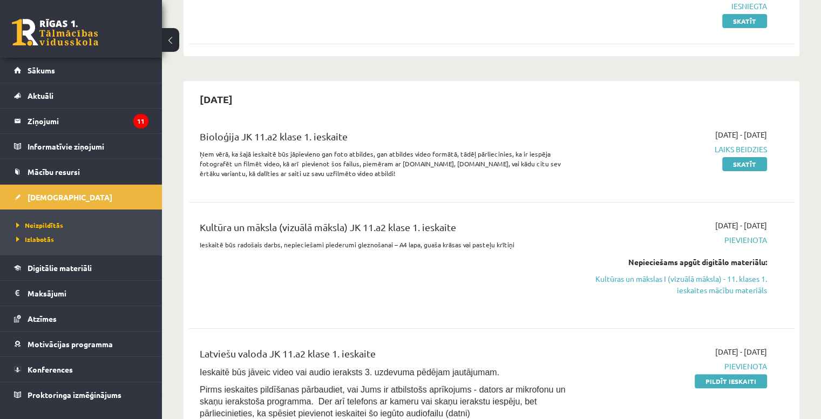
scroll to position [214, 0]
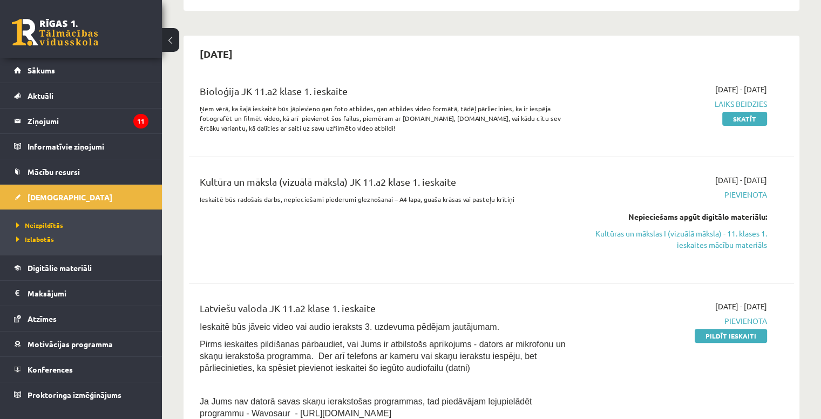
click at [744, 104] on span "Laiks beidzies" at bounding box center [678, 103] width 178 height 11
click at [747, 118] on link "Skatīt" at bounding box center [744, 119] width 45 height 14
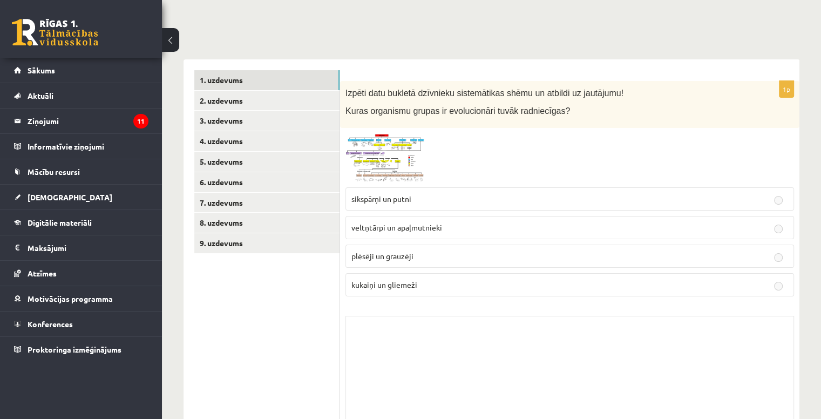
scroll to position [131, 0]
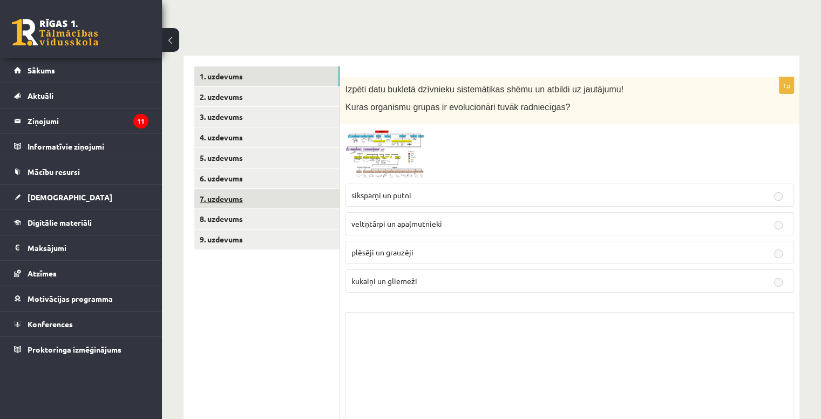
click at [252, 194] on link "7. uzdevums" at bounding box center [266, 199] width 145 height 20
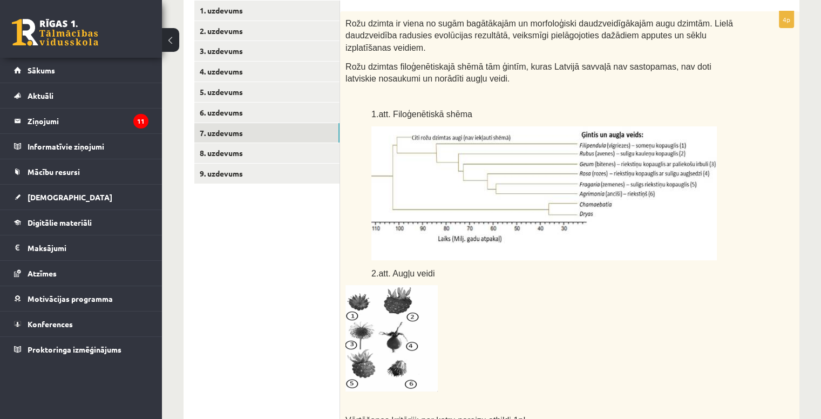
scroll to position [196, 0]
click at [309, 158] on link "8. uzdevums" at bounding box center [266, 153] width 145 height 20
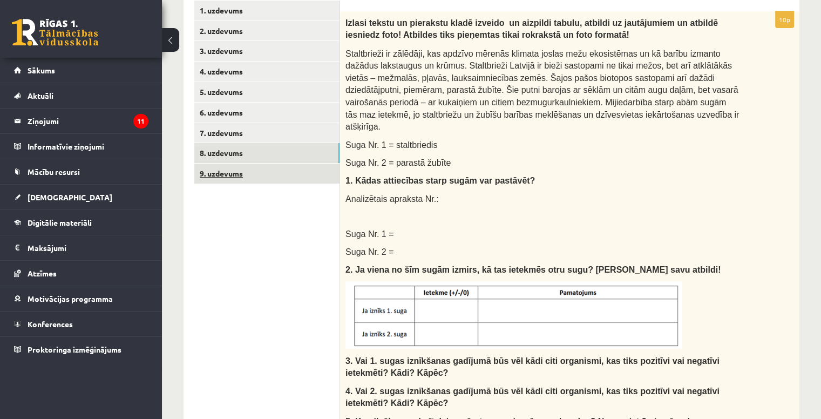
scroll to position [0, 0]
click at [311, 180] on link "9. uzdevums" at bounding box center [266, 174] width 145 height 20
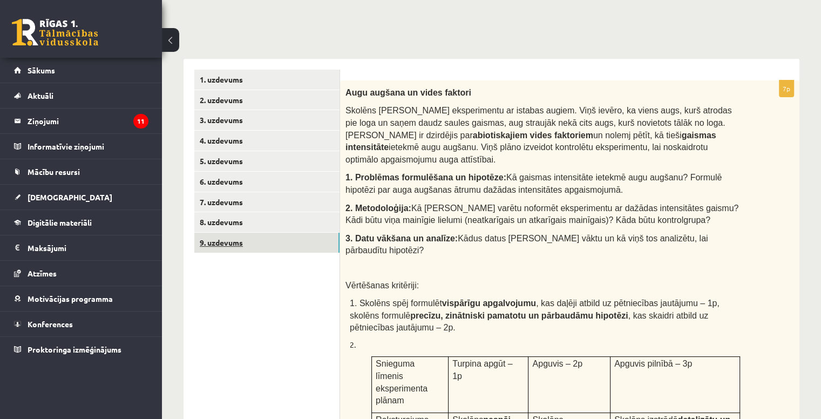
scroll to position [127, 0]
click at [309, 96] on link "2. uzdevums" at bounding box center [266, 100] width 145 height 20
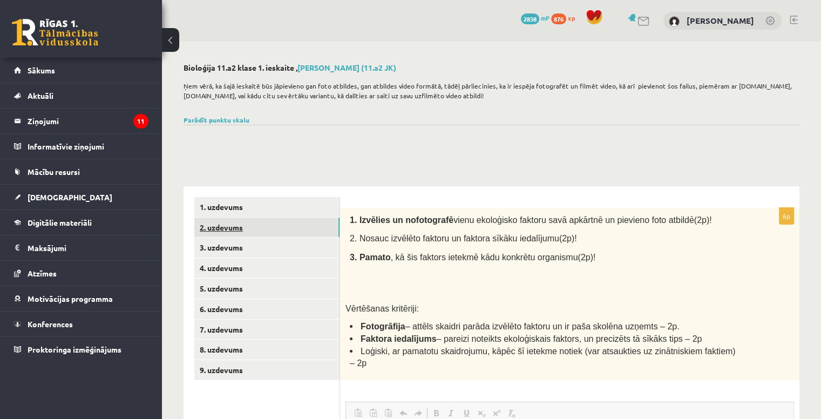
scroll to position [0, 0]
click at [250, 198] on link "1. uzdevums" at bounding box center [266, 207] width 145 height 20
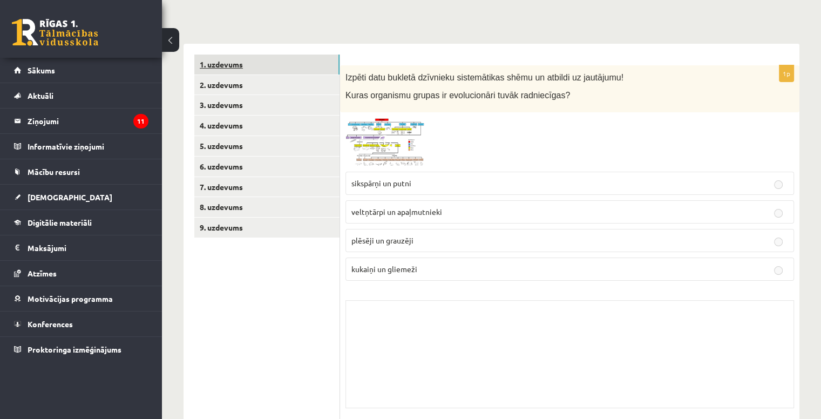
scroll to position [141, 0]
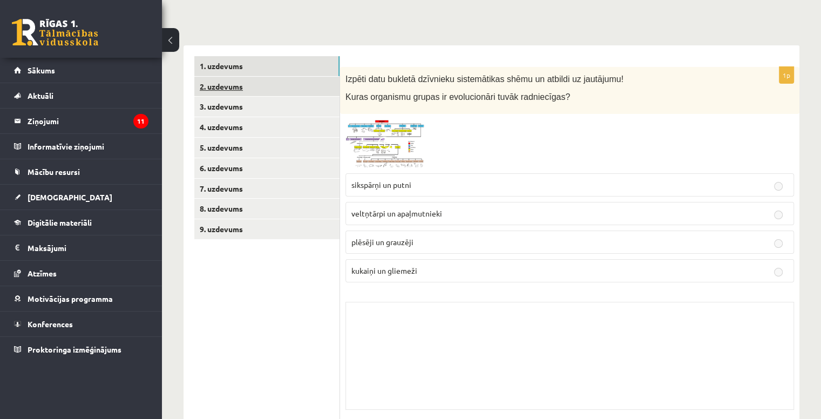
click at [250, 92] on link "2. uzdevums" at bounding box center [266, 87] width 145 height 20
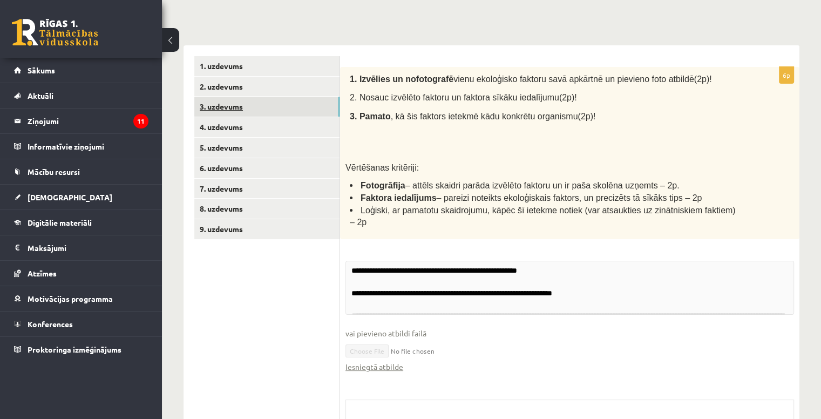
click at [252, 101] on link "3. uzdevums" at bounding box center [266, 107] width 145 height 20
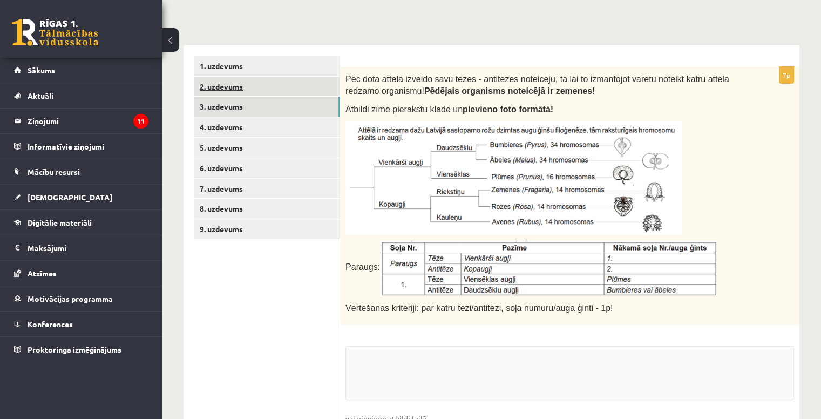
click at [244, 82] on link "2. uzdevums" at bounding box center [266, 87] width 145 height 20
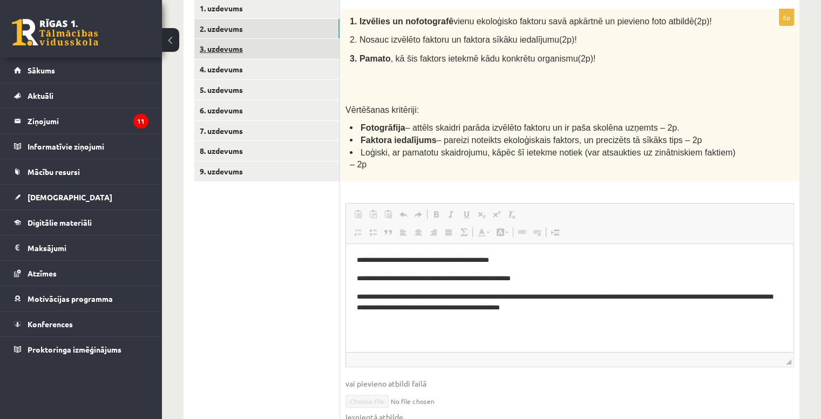
scroll to position [0, 0]
click at [276, 50] on link "3. uzdevums" at bounding box center [266, 49] width 145 height 20
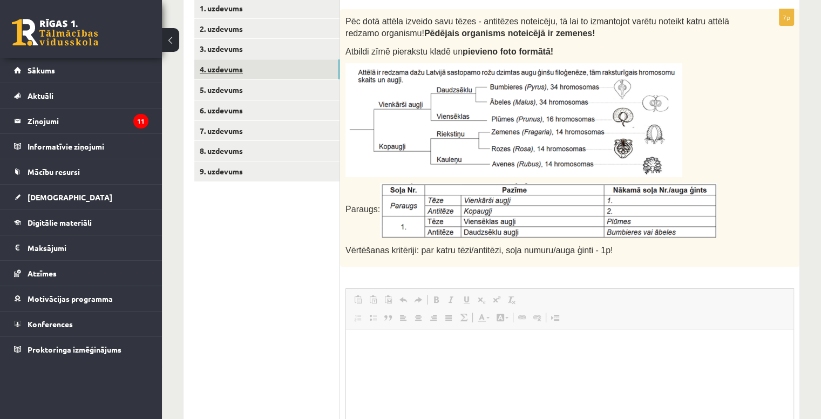
click at [283, 67] on link "4. uzdevums" at bounding box center [266, 69] width 145 height 20
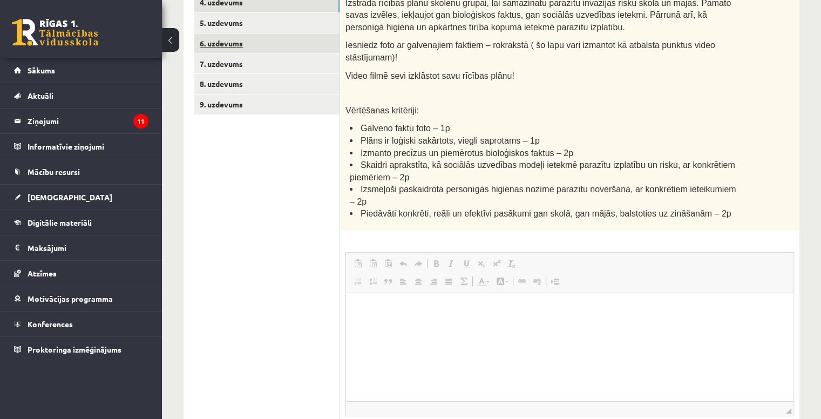
scroll to position [205, 0]
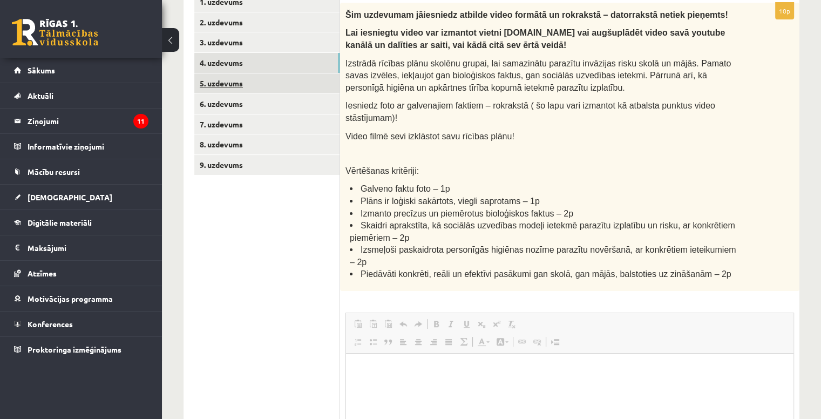
click at [279, 91] on link "5. uzdevums" at bounding box center [266, 83] width 145 height 20
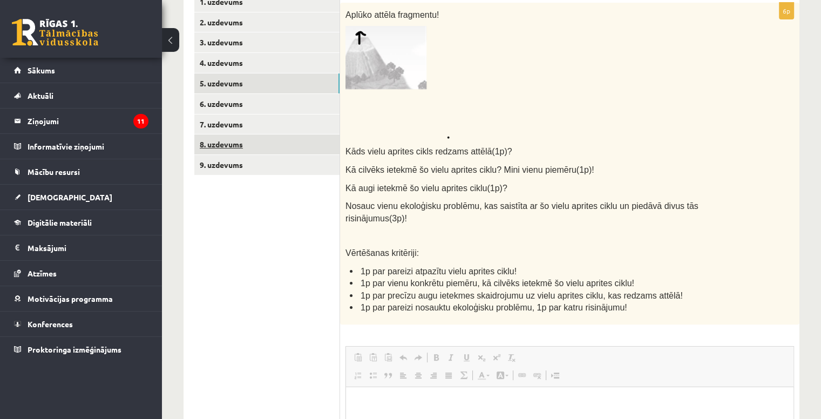
scroll to position [0, 0]
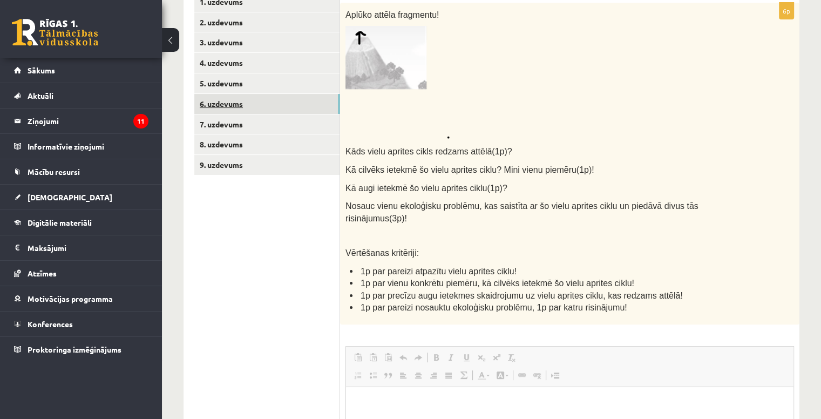
click at [299, 101] on link "6. uzdevums" at bounding box center [266, 104] width 145 height 20
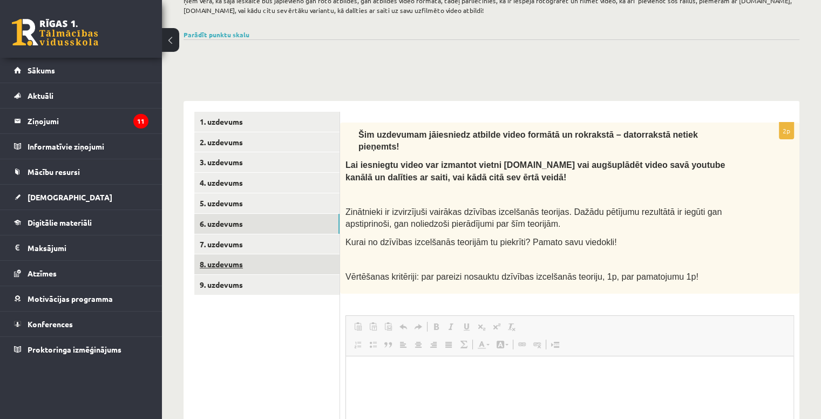
scroll to position [86, 0]
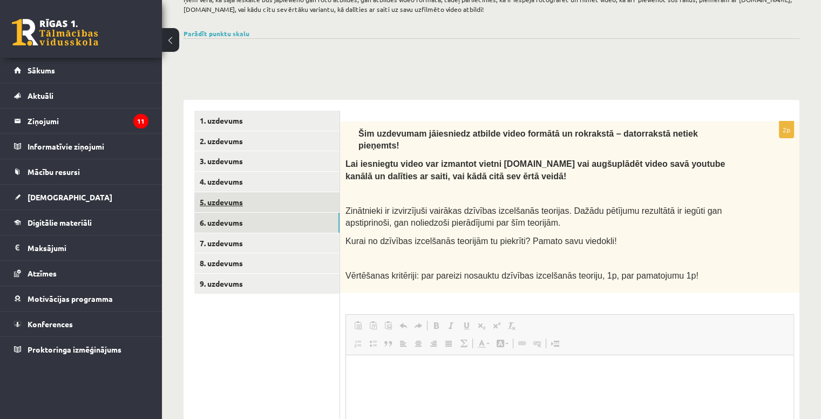
click at [299, 205] on link "5. uzdevums" at bounding box center [266, 202] width 145 height 20
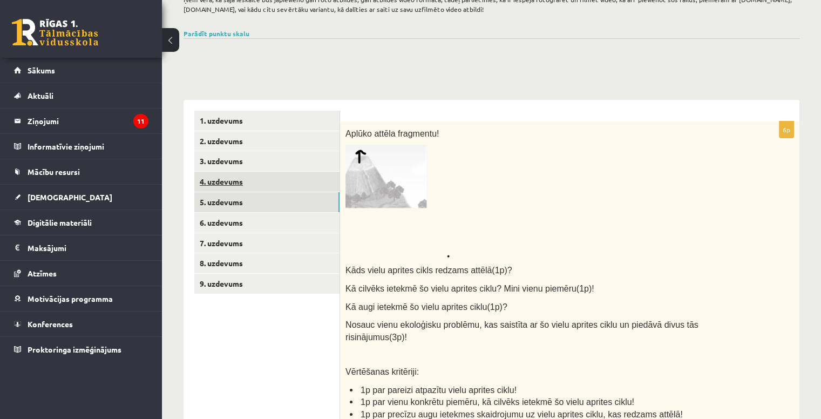
scroll to position [0, 0]
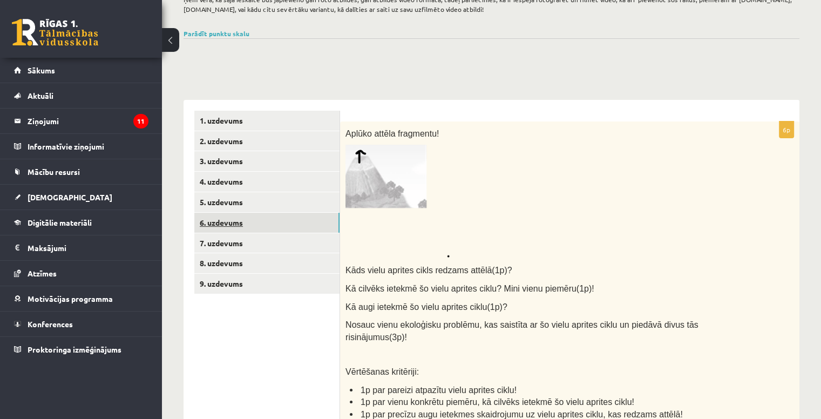
click at [277, 225] on link "6. uzdevums" at bounding box center [266, 223] width 145 height 20
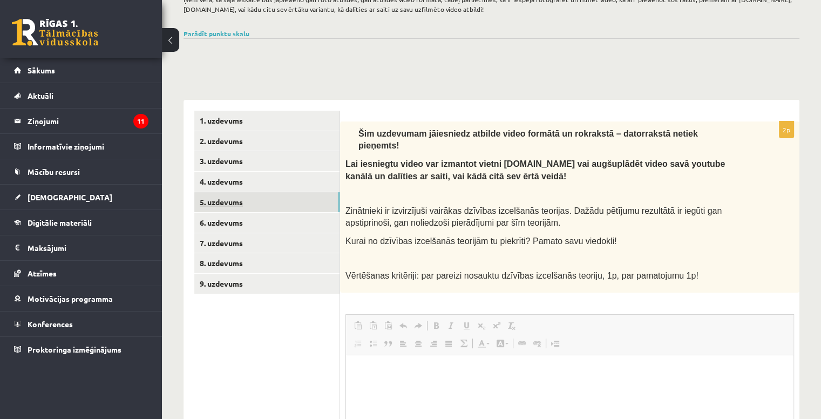
click at [244, 195] on link "5. uzdevums" at bounding box center [266, 202] width 145 height 20
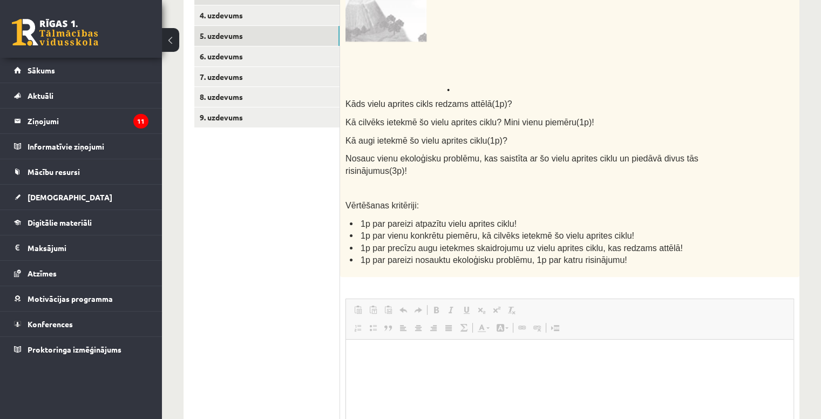
scroll to position [341, 0]
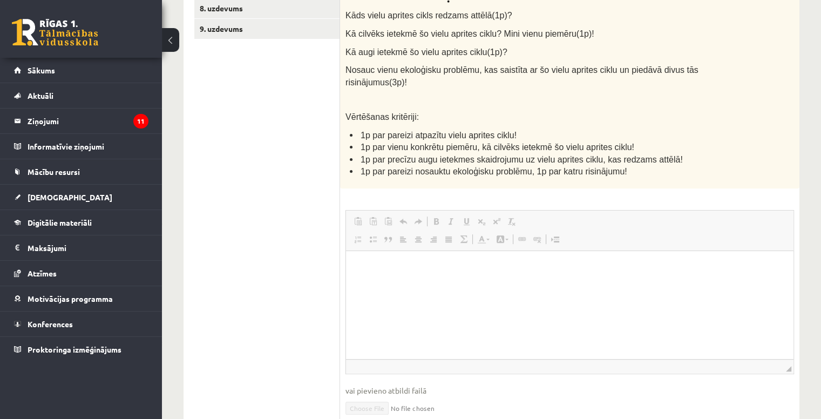
click at [391, 254] on html at bounding box center [569, 266] width 447 height 33
click at [391, 263] on p "Bagātinātā teksta redaktors, wiswyg-editor-user-answer-47433745165400" at bounding box center [570, 266] width 426 height 11
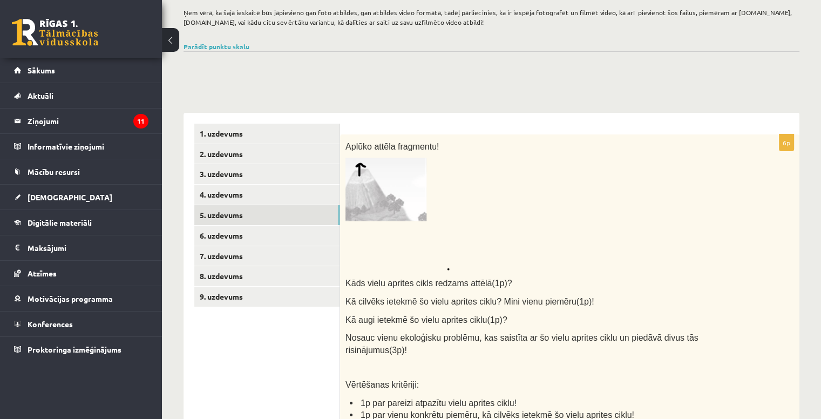
scroll to position [73, 0]
click at [284, 277] on link "8. uzdevums" at bounding box center [266, 276] width 145 height 20
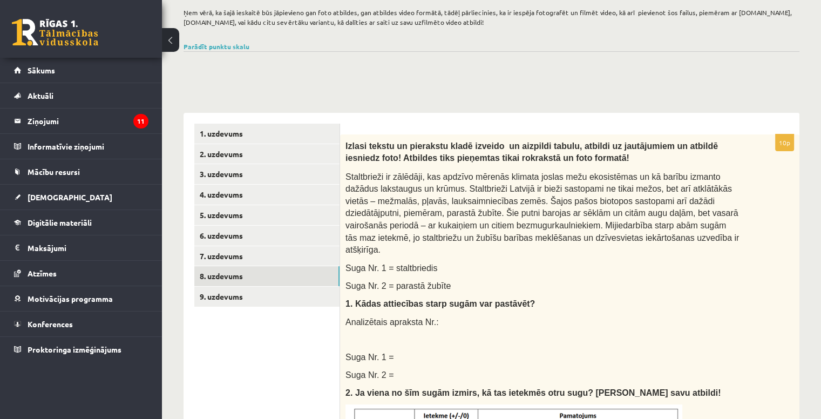
scroll to position [0, 0]
click at [321, 293] on link "9. uzdevums" at bounding box center [266, 297] width 145 height 20
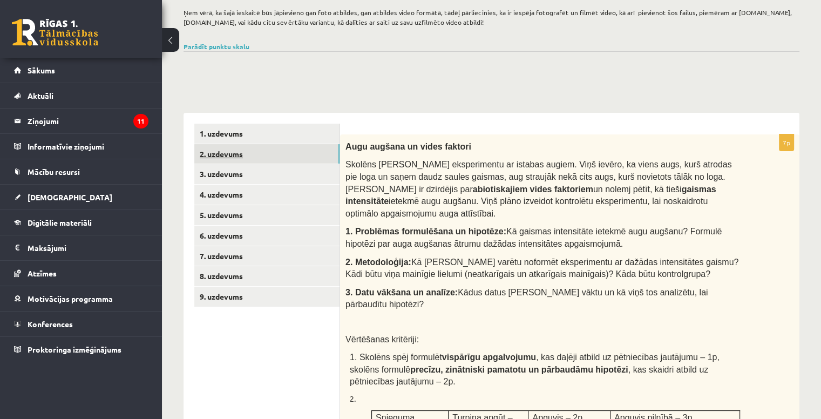
click at [288, 151] on link "2. uzdevums" at bounding box center [266, 154] width 145 height 20
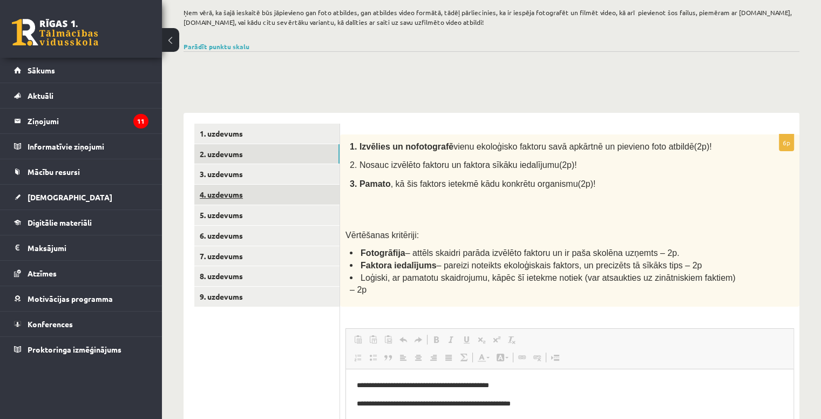
click at [286, 188] on link "4. uzdevums" at bounding box center [266, 195] width 145 height 20
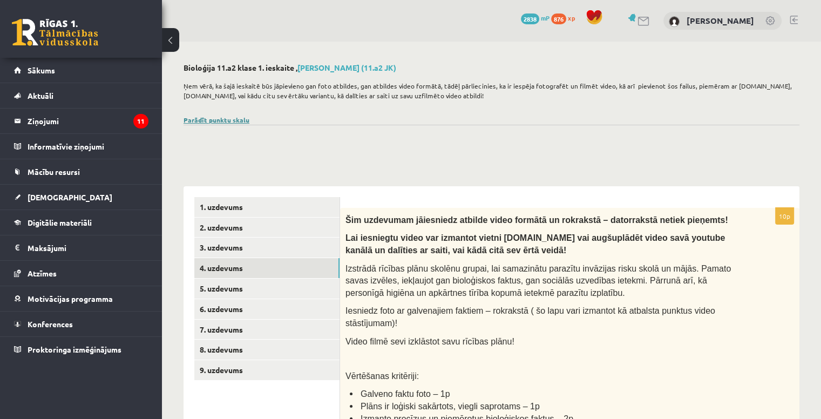
click at [231, 117] on link "Parādīt punktu skalu" at bounding box center [217, 120] width 66 height 9
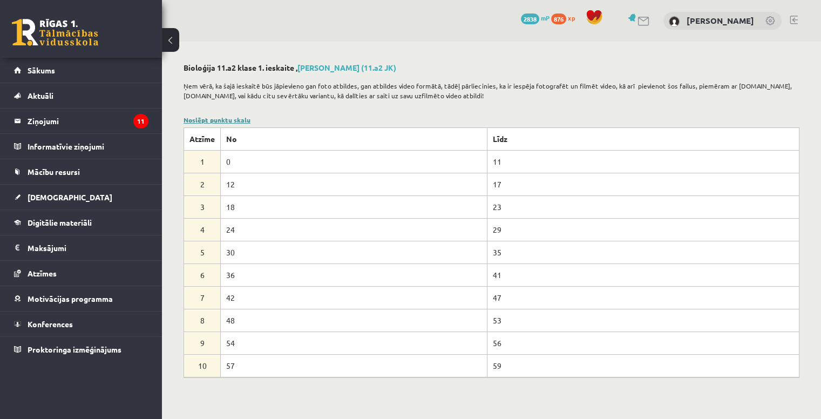
click at [212, 118] on link "Noslēpt punktu skalu" at bounding box center [217, 120] width 67 height 9
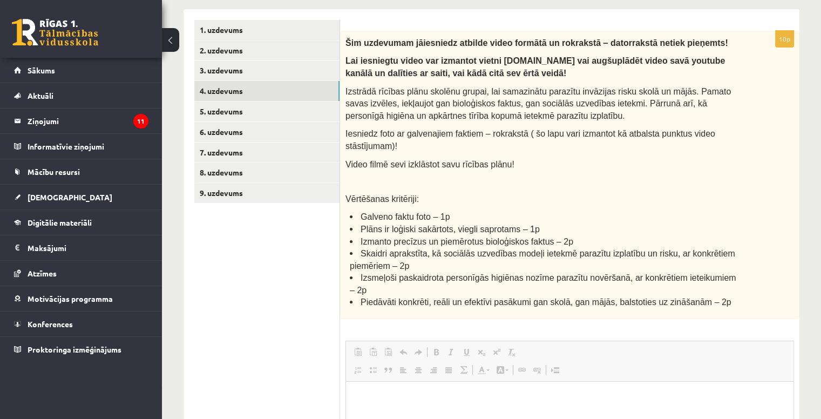
scroll to position [157, 0]
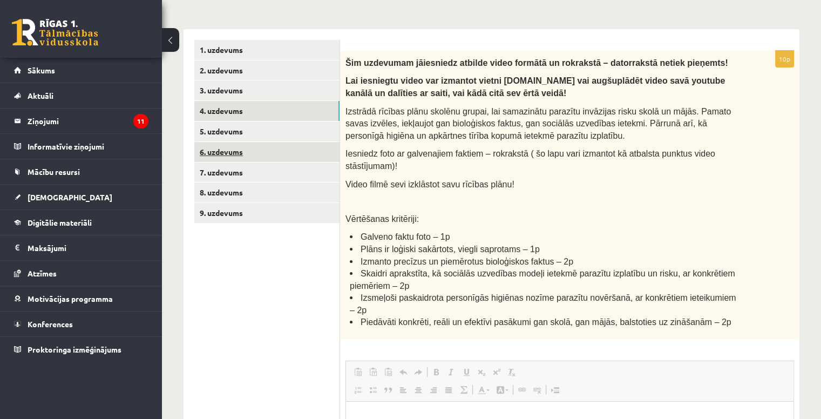
click at [248, 146] on link "6. uzdevums" at bounding box center [266, 152] width 145 height 20
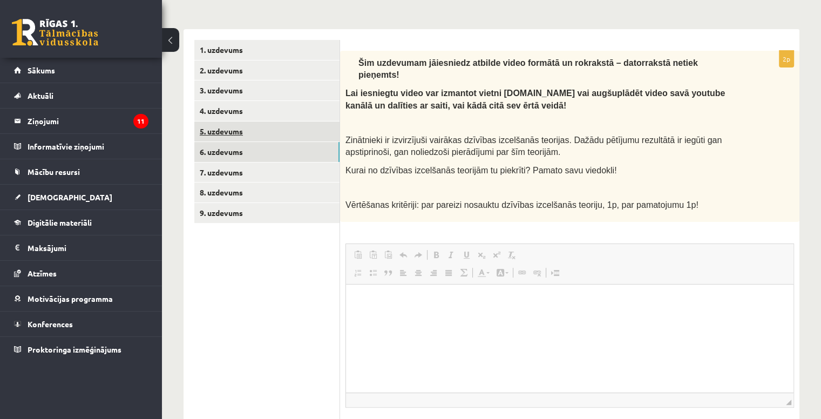
scroll to position [0, 0]
click at [287, 136] on link "5. uzdevums" at bounding box center [266, 131] width 145 height 20
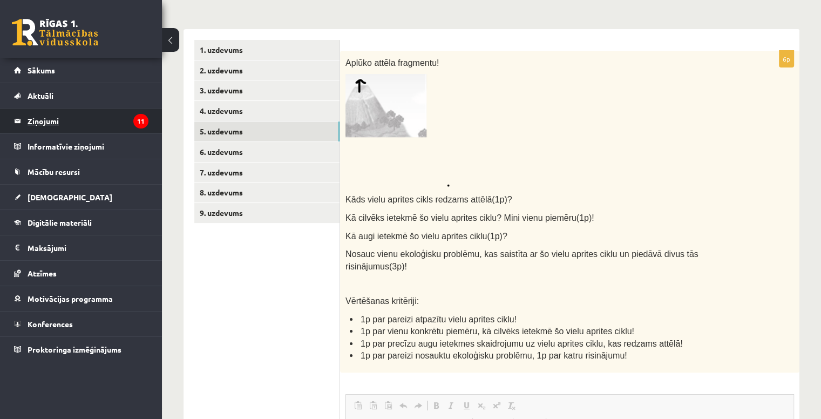
click at [101, 119] on legend "Ziņojumi 11" at bounding box center [88, 121] width 121 height 25
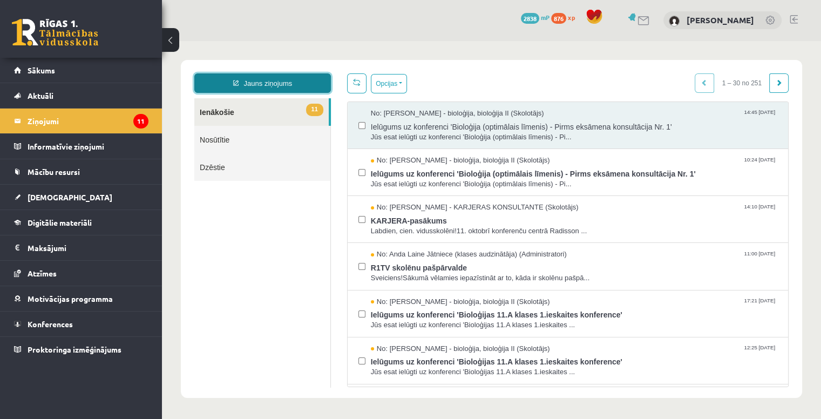
click at [252, 87] on link "Jauns ziņojums" at bounding box center [262, 82] width 137 height 19
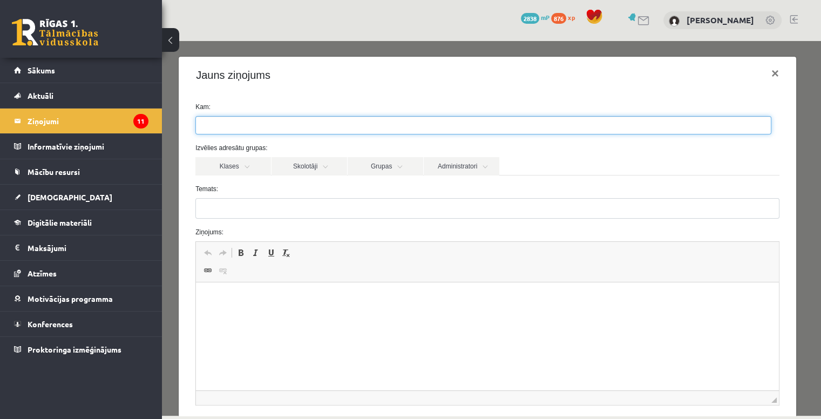
click at [250, 125] on ul at bounding box center [483, 125] width 575 height 17
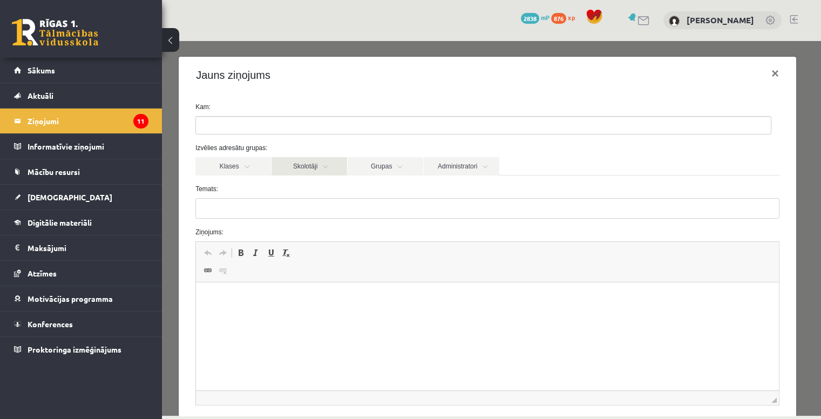
click at [309, 161] on link "Skolotāji" at bounding box center [310, 166] width 76 height 18
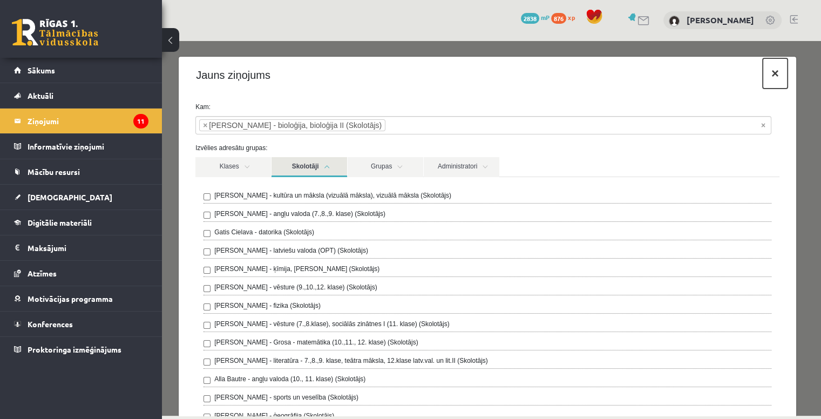
click at [766, 76] on button "×" at bounding box center [775, 73] width 25 height 30
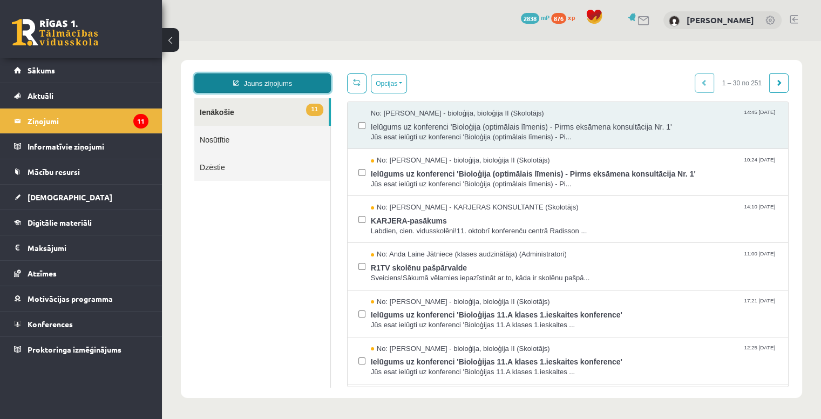
click at [286, 79] on link "Jauns ziņojums" at bounding box center [262, 82] width 137 height 19
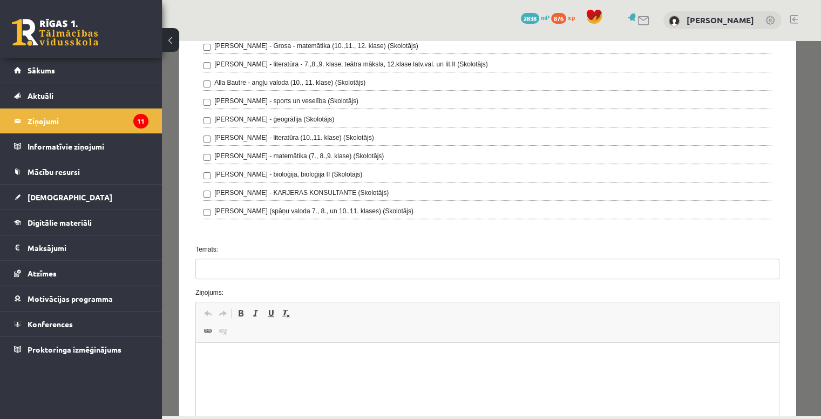
scroll to position [296, 0]
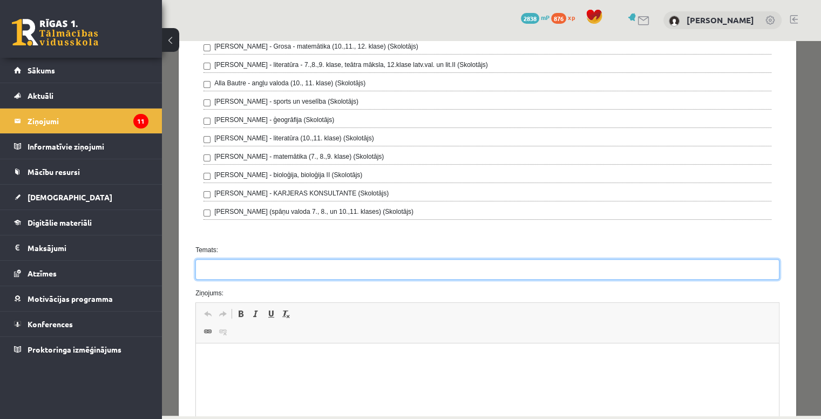
click at [299, 263] on input "Temats:" at bounding box center [487, 269] width 584 height 21
type input "**********"
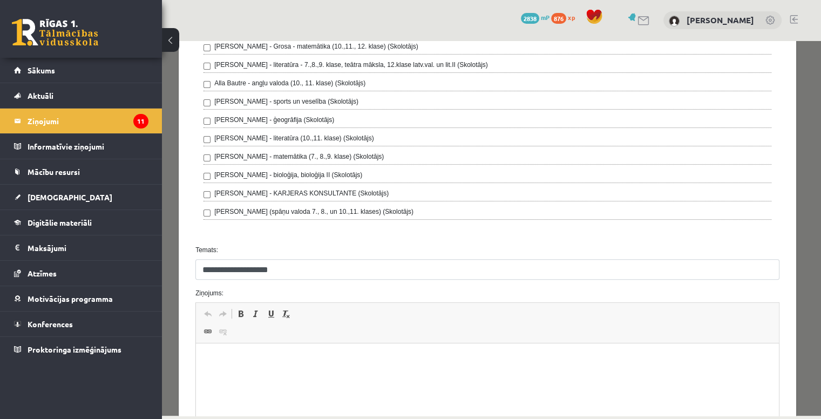
click at [259, 358] on p "Bagātinātā teksta redaktors, wiswyg-editor-47433778274340-1760484183-295" at bounding box center [487, 359] width 561 height 11
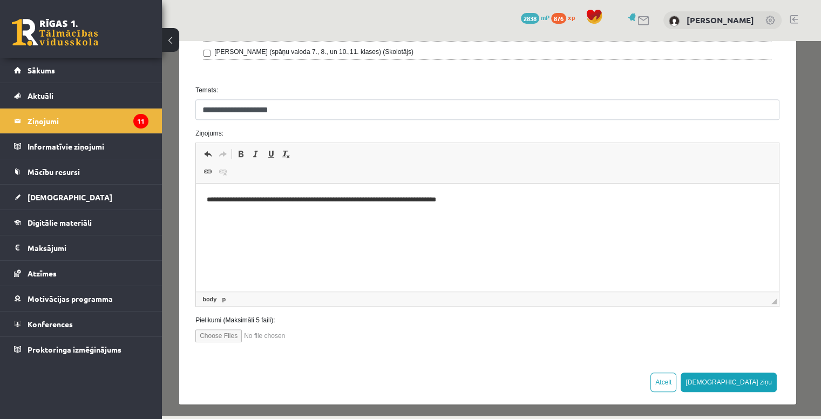
click at [201, 333] on input "file" at bounding box center [256, 335] width 123 height 13
type input "**********"
click at [762, 375] on button "[DEMOGRAPHIC_DATA] ziņu" at bounding box center [729, 381] width 96 height 19
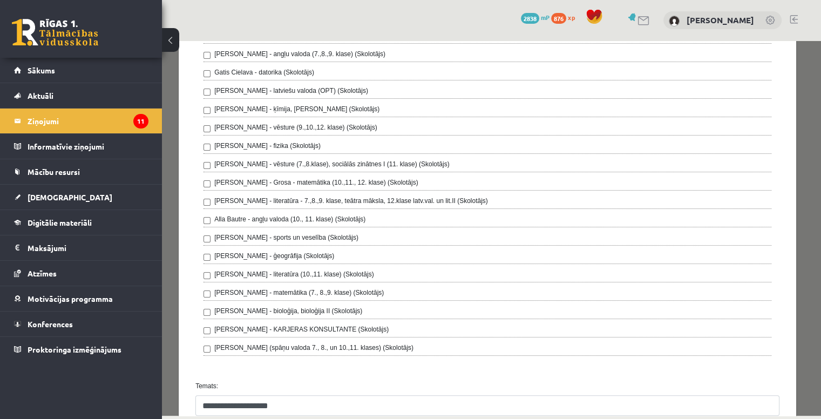
scroll to position [0, 0]
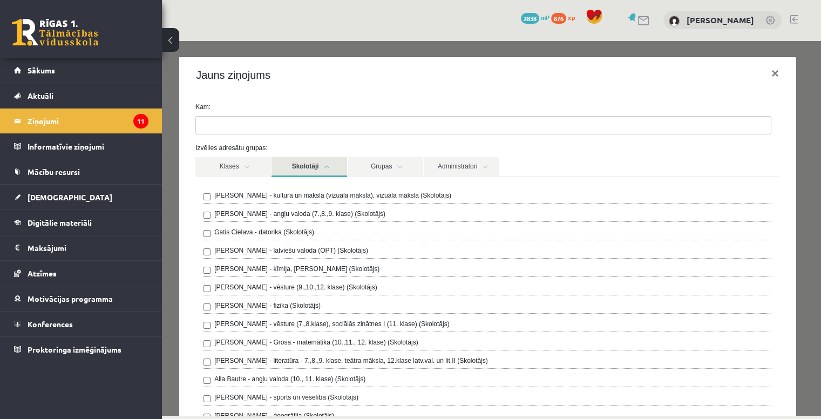
click at [374, 128] on ul at bounding box center [483, 125] width 575 height 17
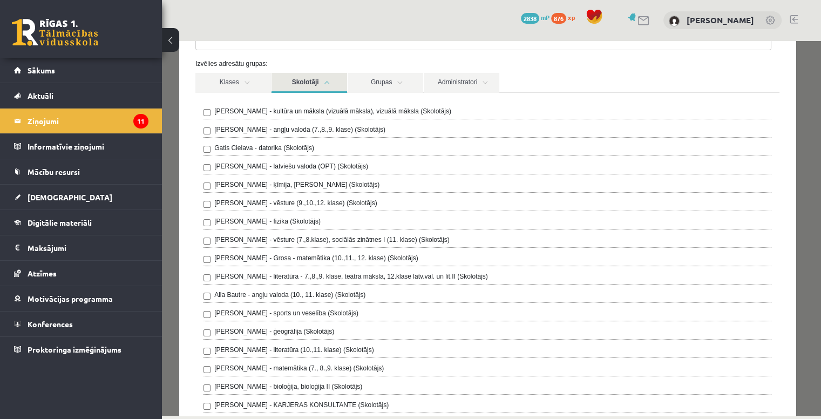
scroll to position [39, 0]
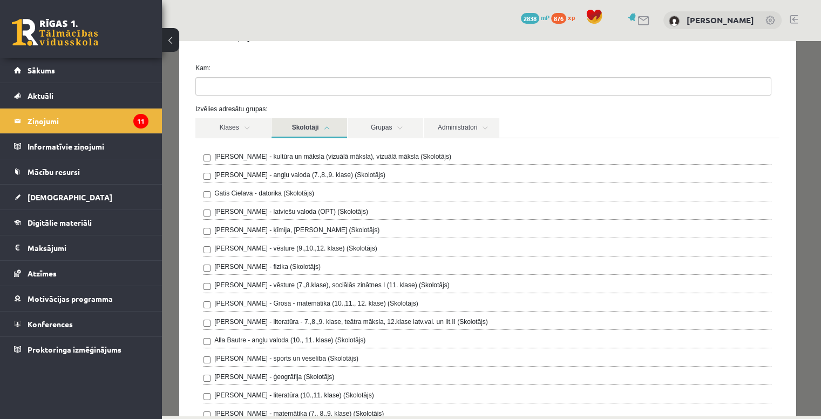
click at [286, 82] on ul at bounding box center [483, 86] width 575 height 17
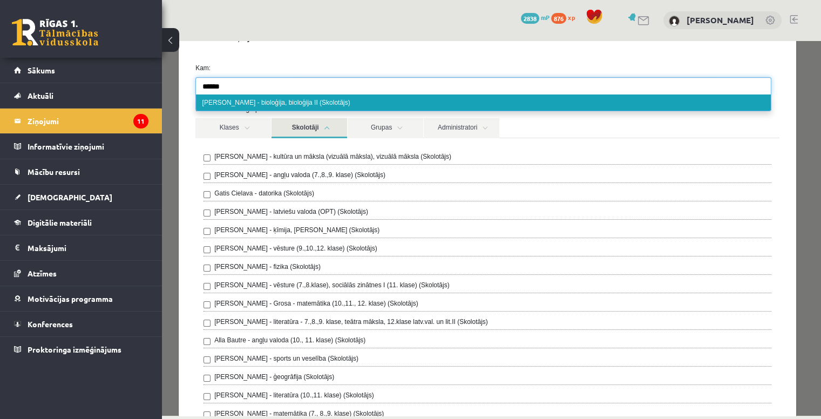
type input "******"
select select "*****"
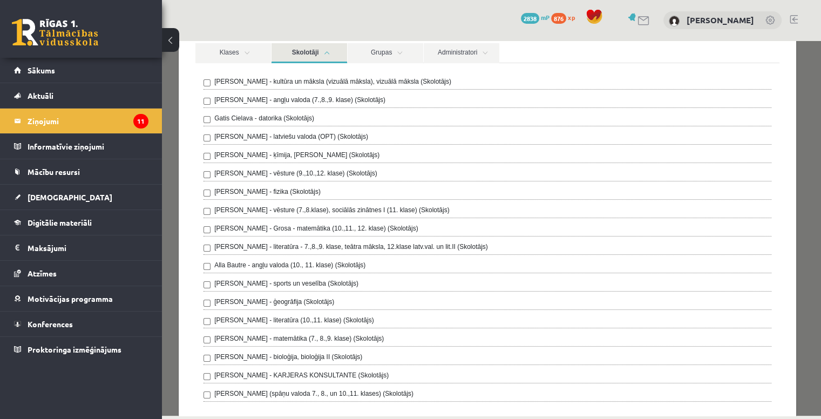
scroll to position [0, 0]
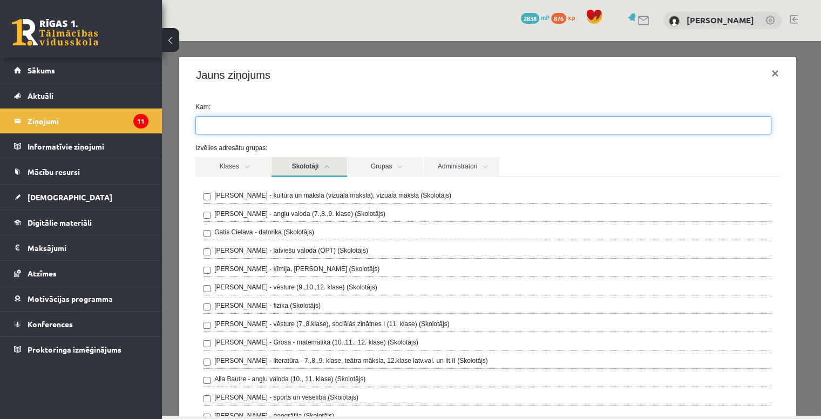
click at [292, 126] on ul at bounding box center [483, 125] width 575 height 17
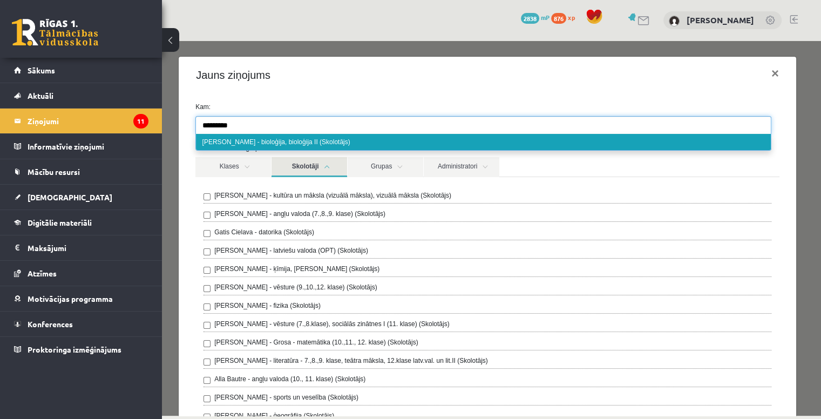
type input "*********"
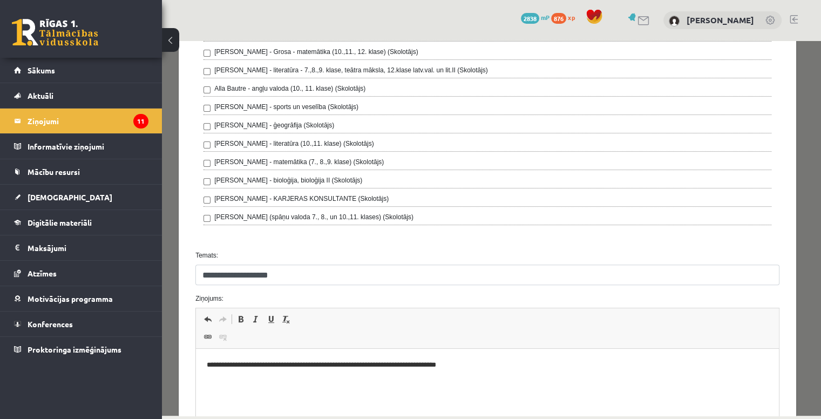
scroll to position [456, 0]
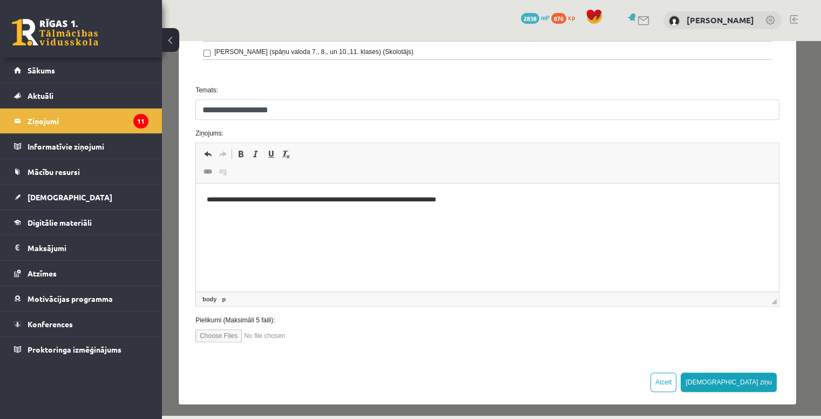
click at [275, 330] on input "file" at bounding box center [256, 335] width 123 height 13
click at [753, 378] on button "[DEMOGRAPHIC_DATA] ziņu" at bounding box center [729, 381] width 96 height 19
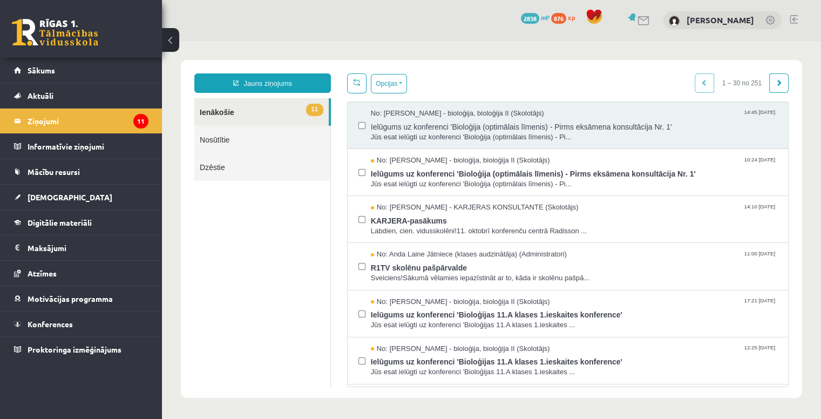
scroll to position [0, 0]
click at [218, 138] on link "Nosūtītie" at bounding box center [262, 140] width 136 height 28
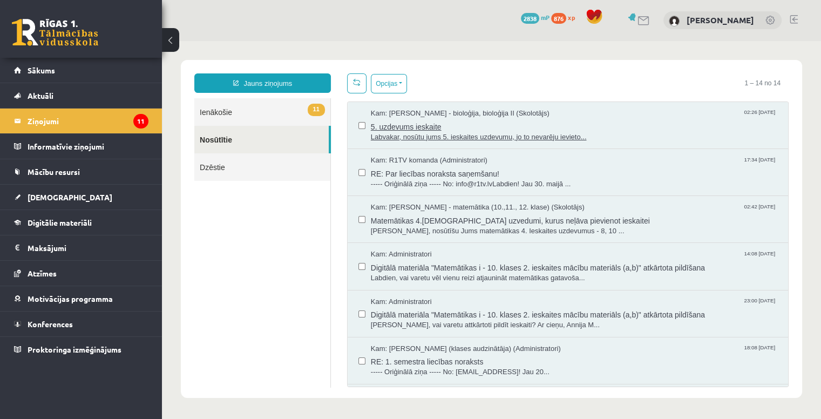
click at [397, 125] on span "5. uzdevums ieskaite" at bounding box center [574, 125] width 406 height 13
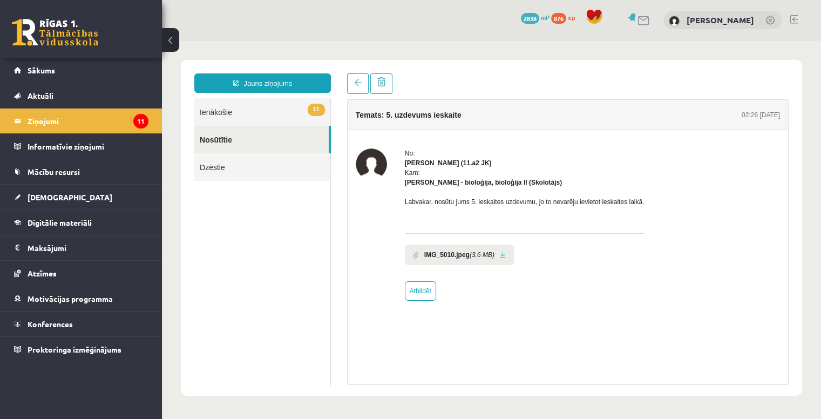
click at [442, 255] on b "IMG_5010.jpeg" at bounding box center [446, 255] width 45 height 10
